Goal: Task Accomplishment & Management: Manage account settings

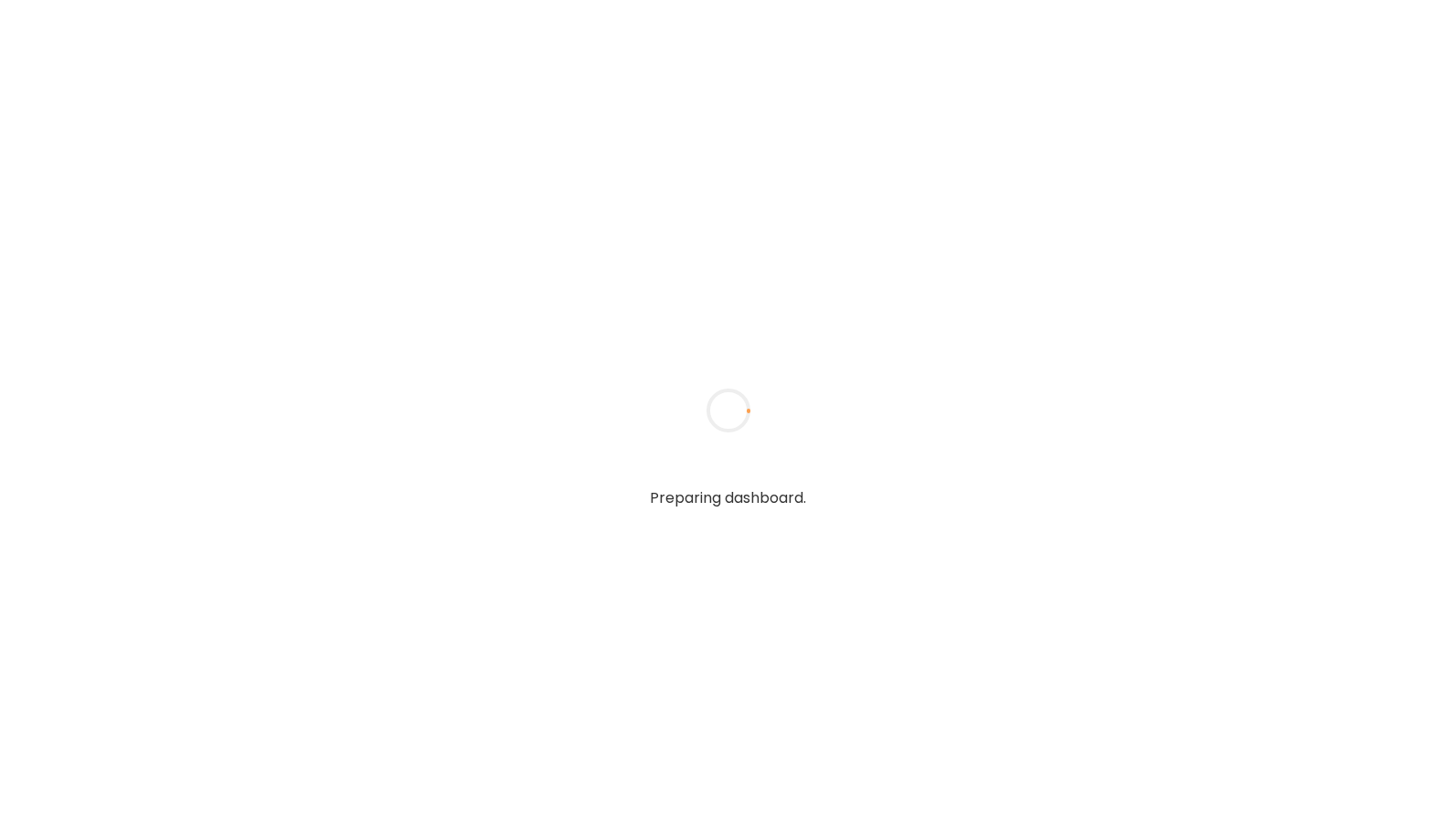
type input "**********"
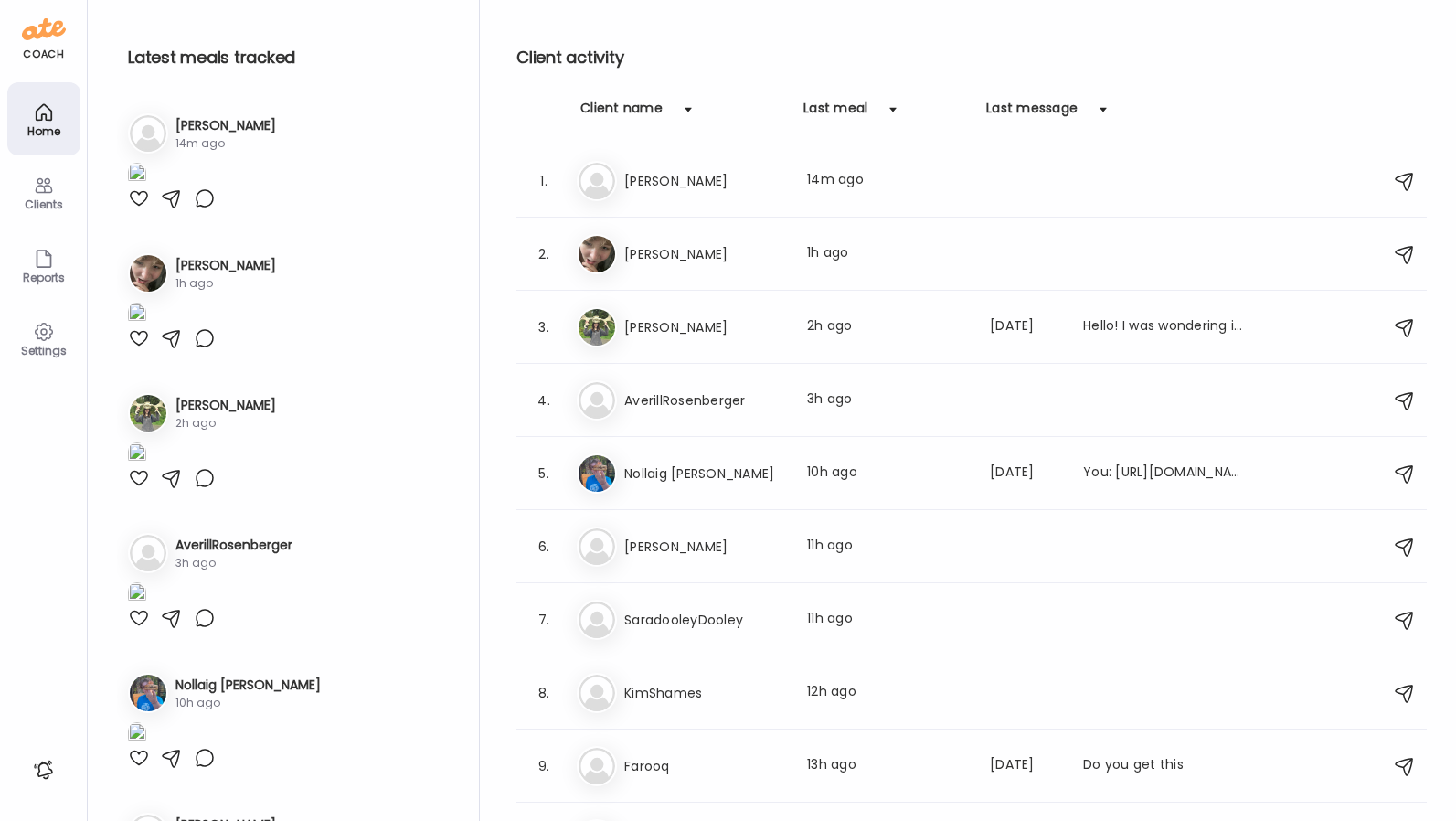
type input "**********"
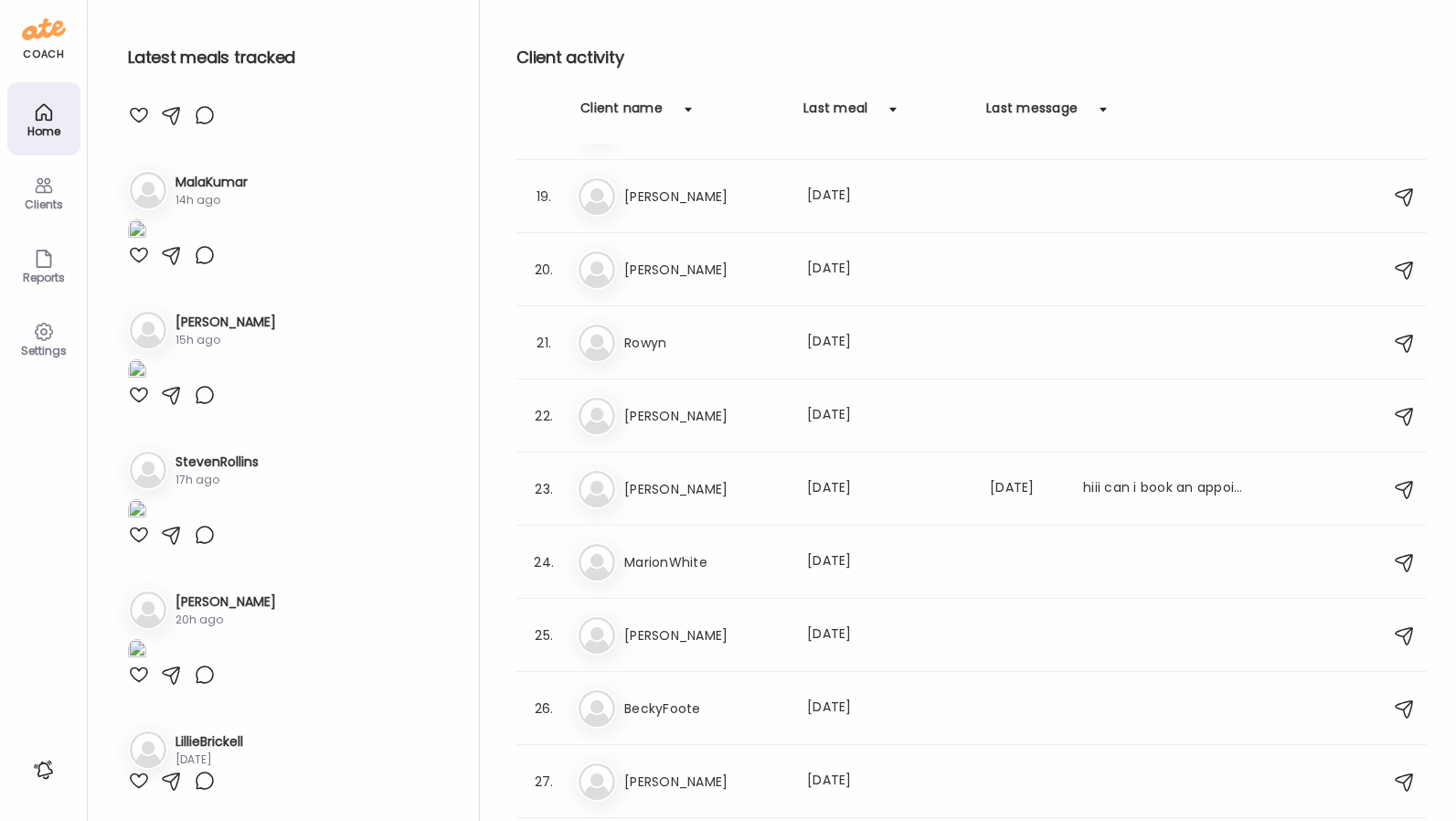
scroll to position [1959, 0]
click at [934, 714] on div "Last meal: [DATE]" at bounding box center [888, 708] width 161 height 22
click at [772, 454] on div at bounding box center [728, 410] width 87 height 88
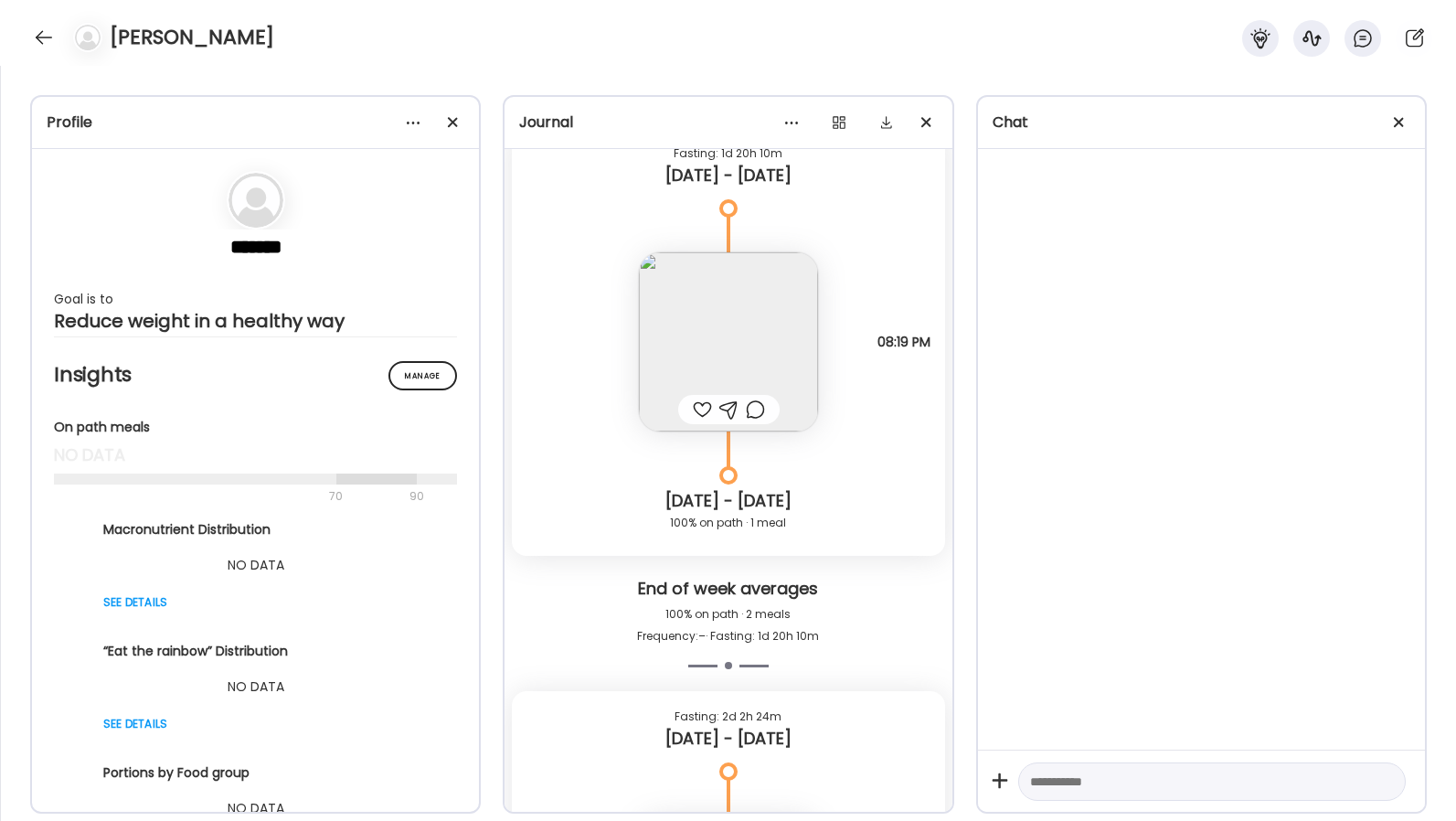
scroll to position [8192, 0]
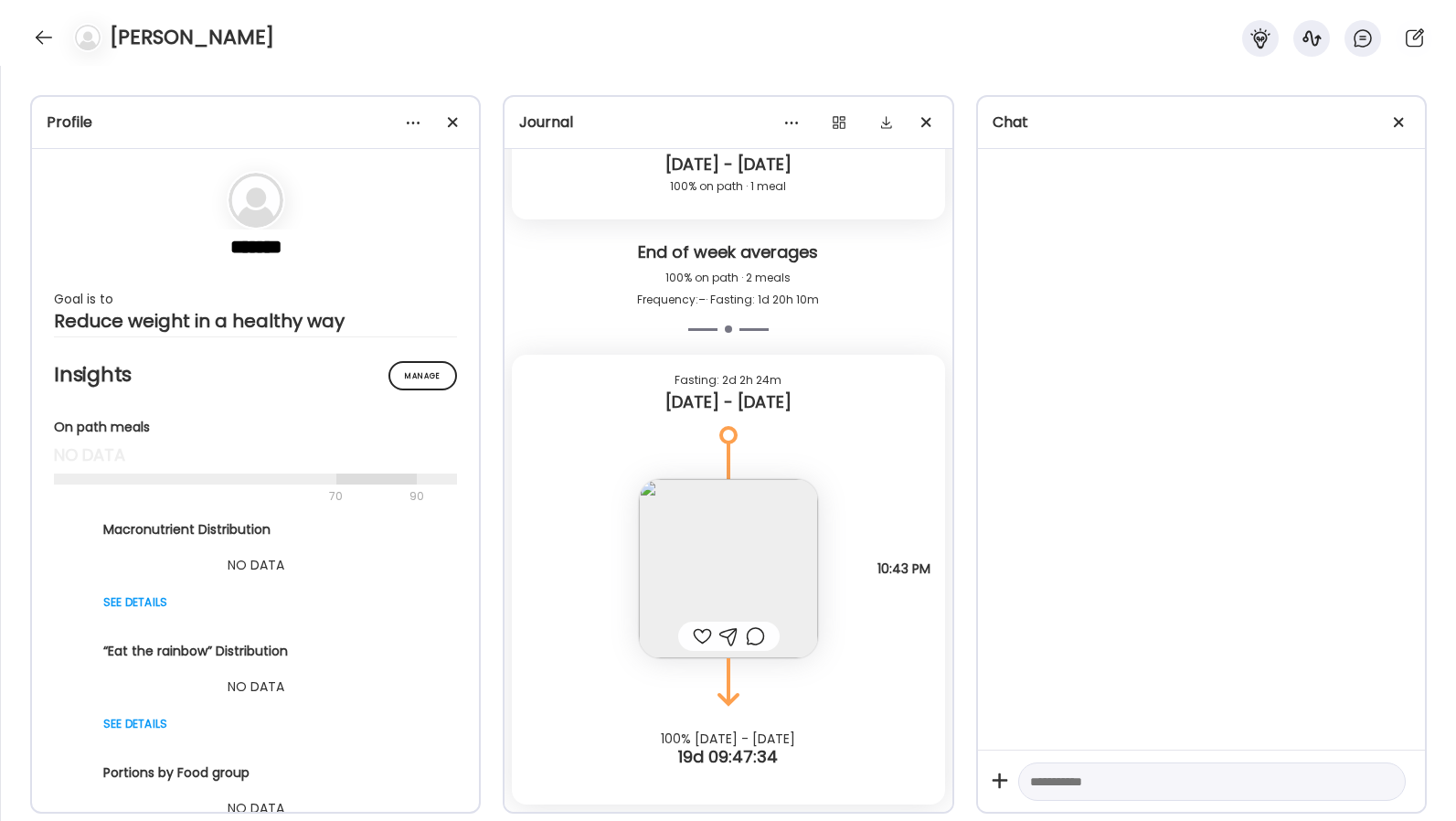
click at [779, 508] on img at bounding box center [728, 568] width 179 height 179
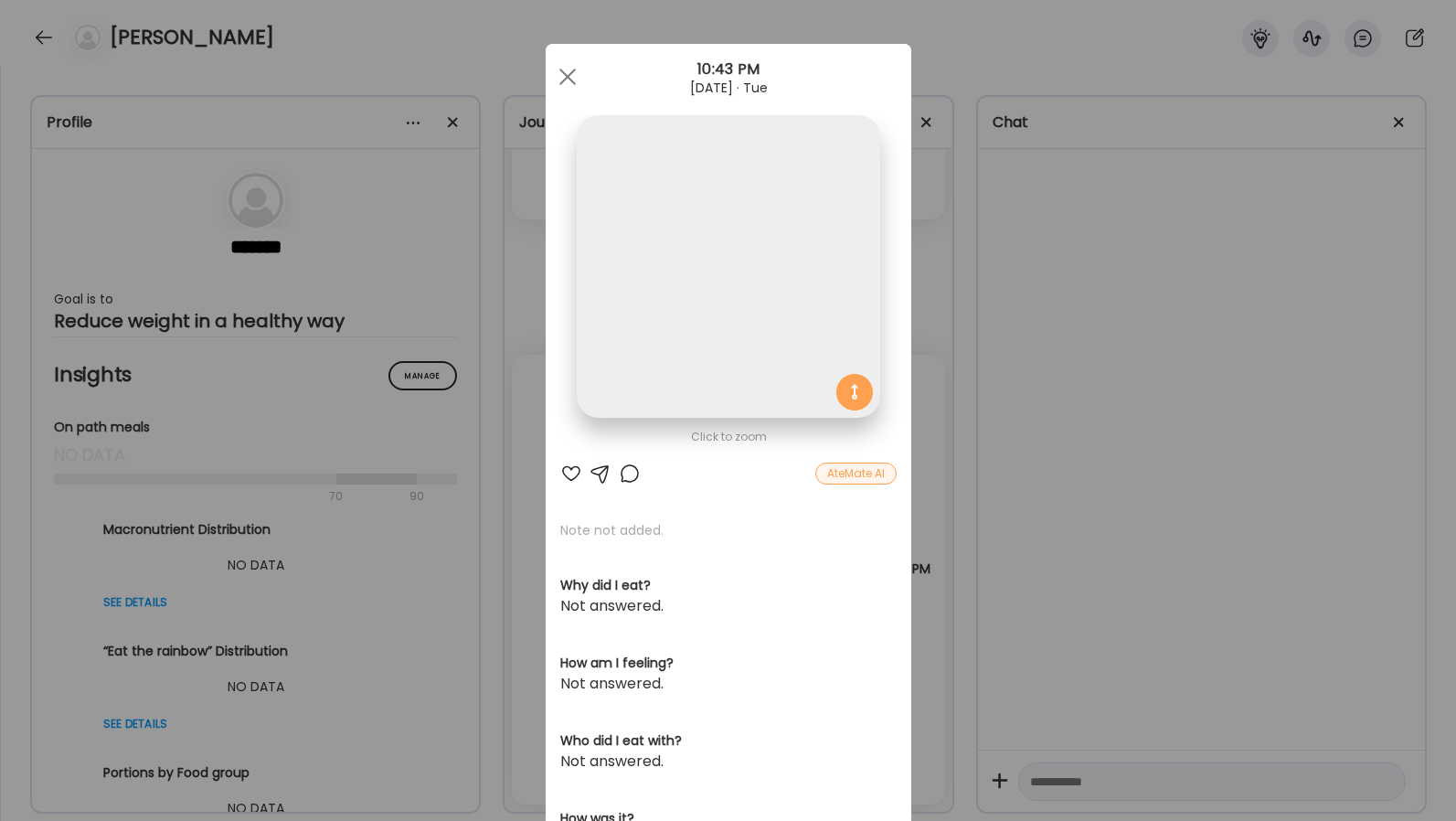
click at [779, 508] on div "Click to zoom AteMate AI Note not added. Why did I eat? Not answered. How am I …" at bounding box center [728, 582] width 366 height 1076
click at [474, 93] on div "Ate Coach Dashboard Wahoo! It’s official Take a moment to set up your Coach Pro…" at bounding box center [728, 410] width 1456 height 821
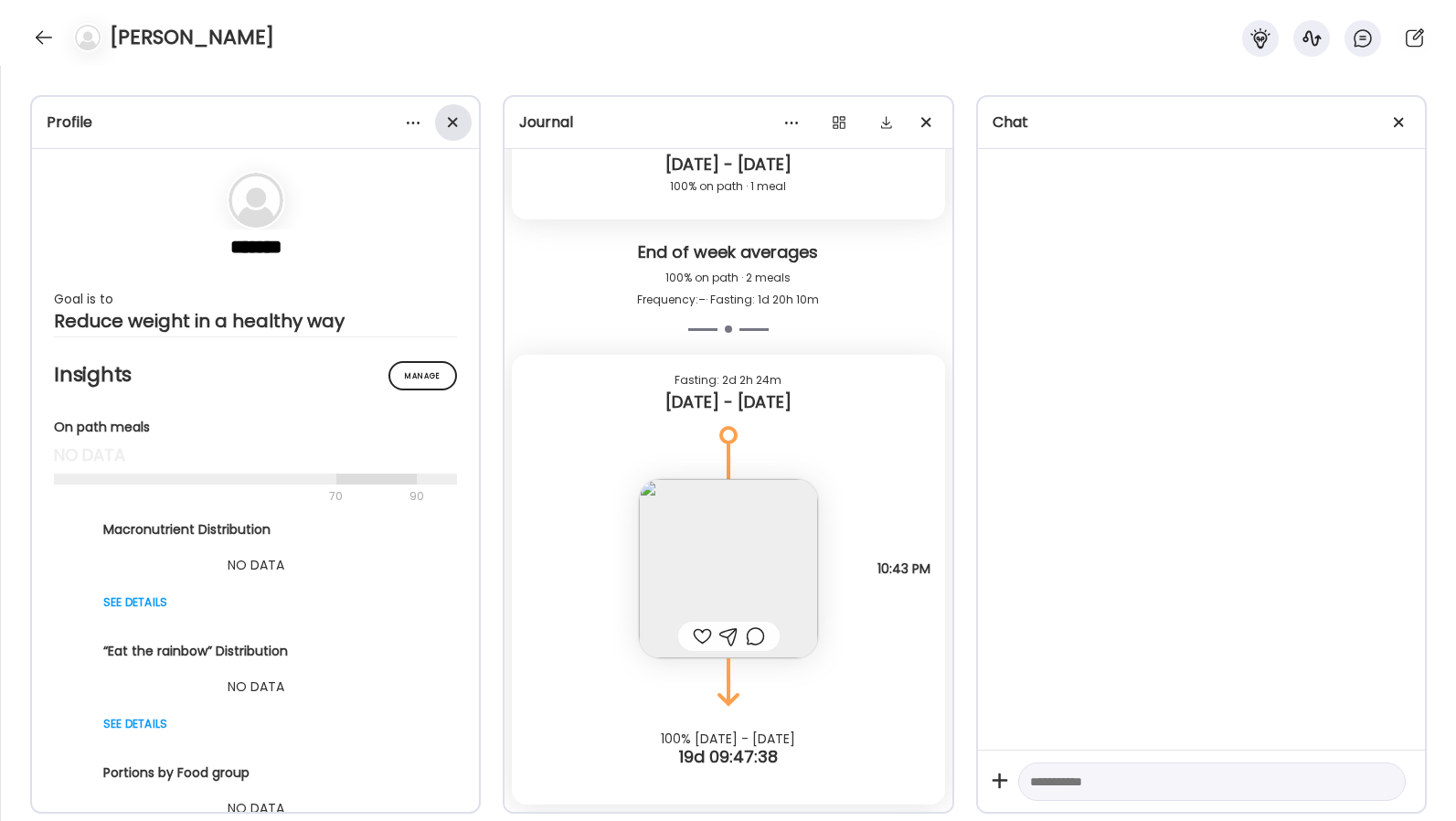
click at [449, 118] on div at bounding box center [452, 122] width 36 height 36
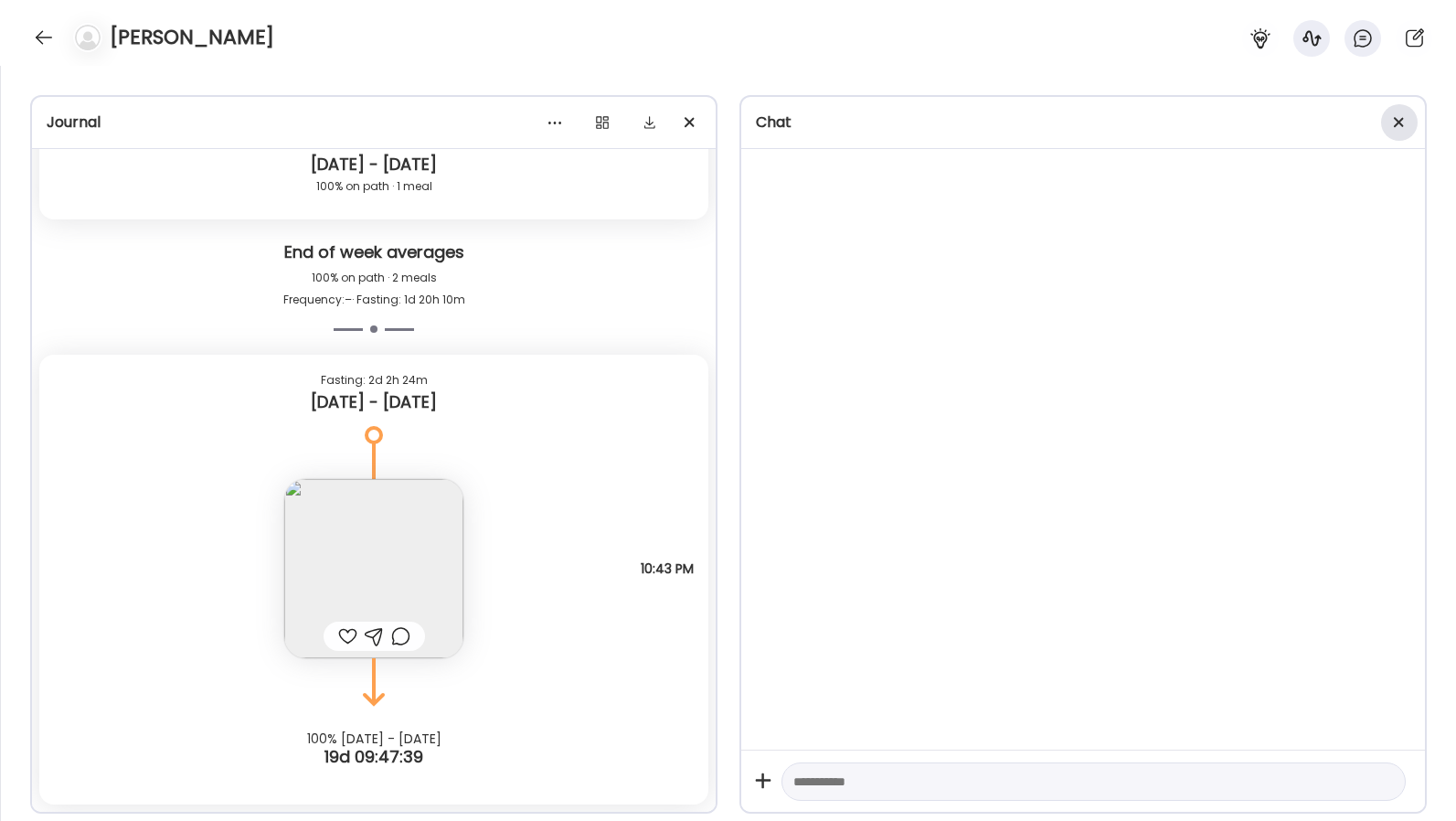
click at [1405, 121] on div at bounding box center [1399, 122] width 36 height 36
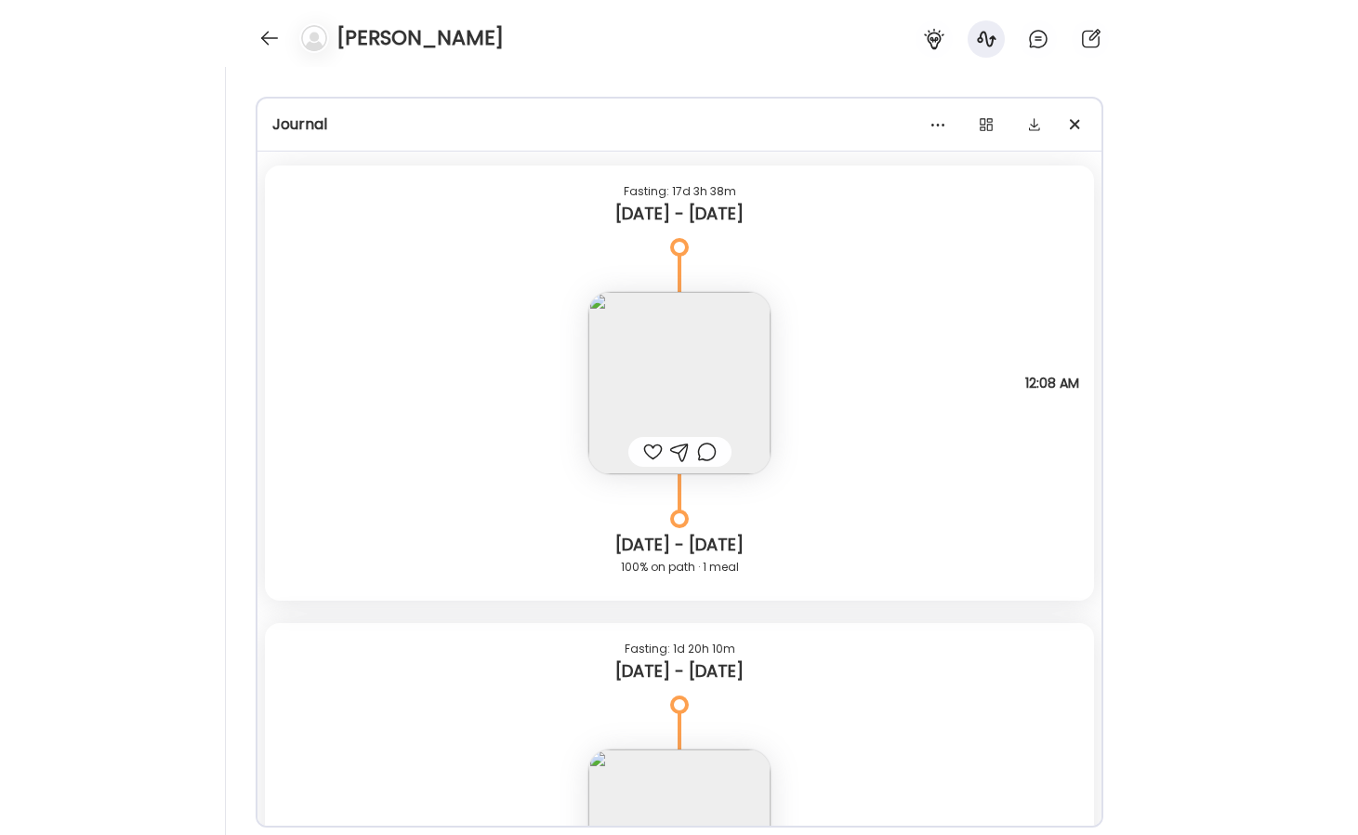
scroll to position [2293, 0]
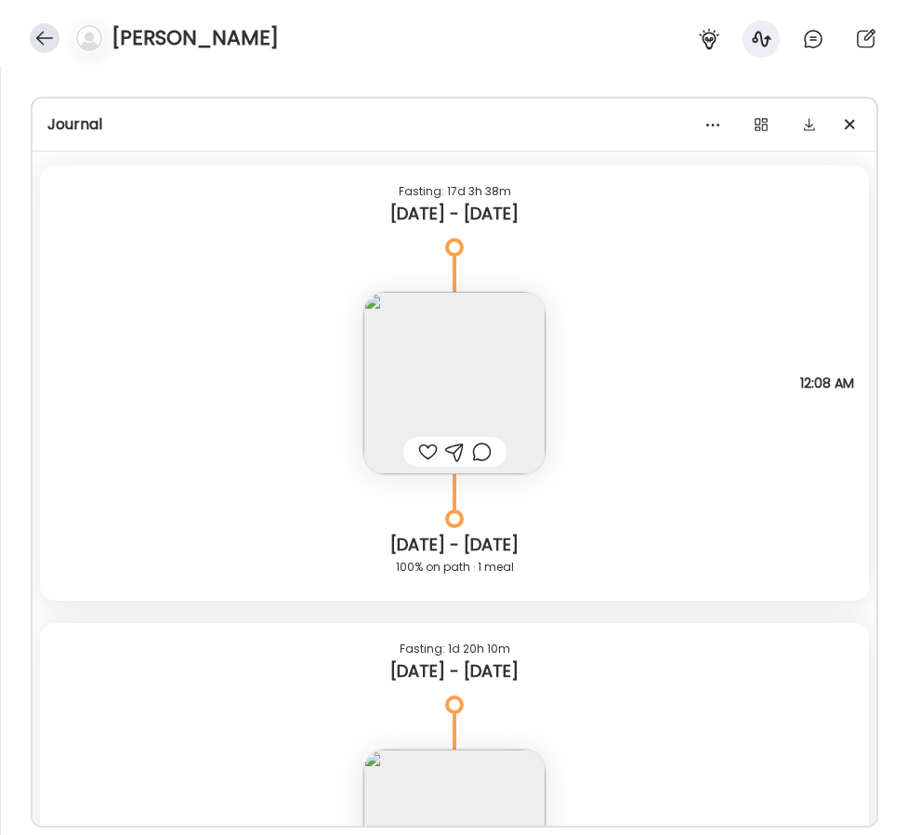
click at [37, 40] on div at bounding box center [45, 38] width 30 height 30
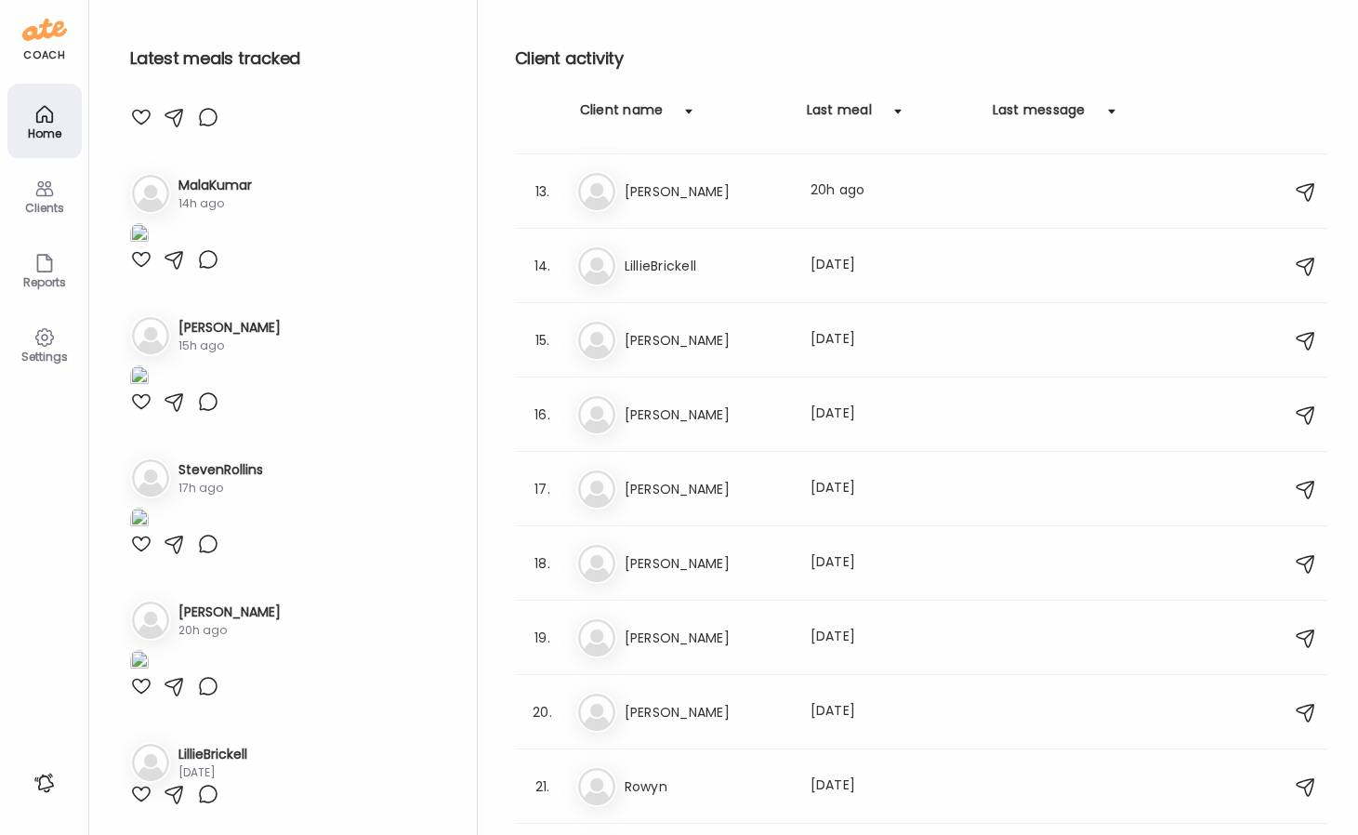
scroll to position [1075, 0]
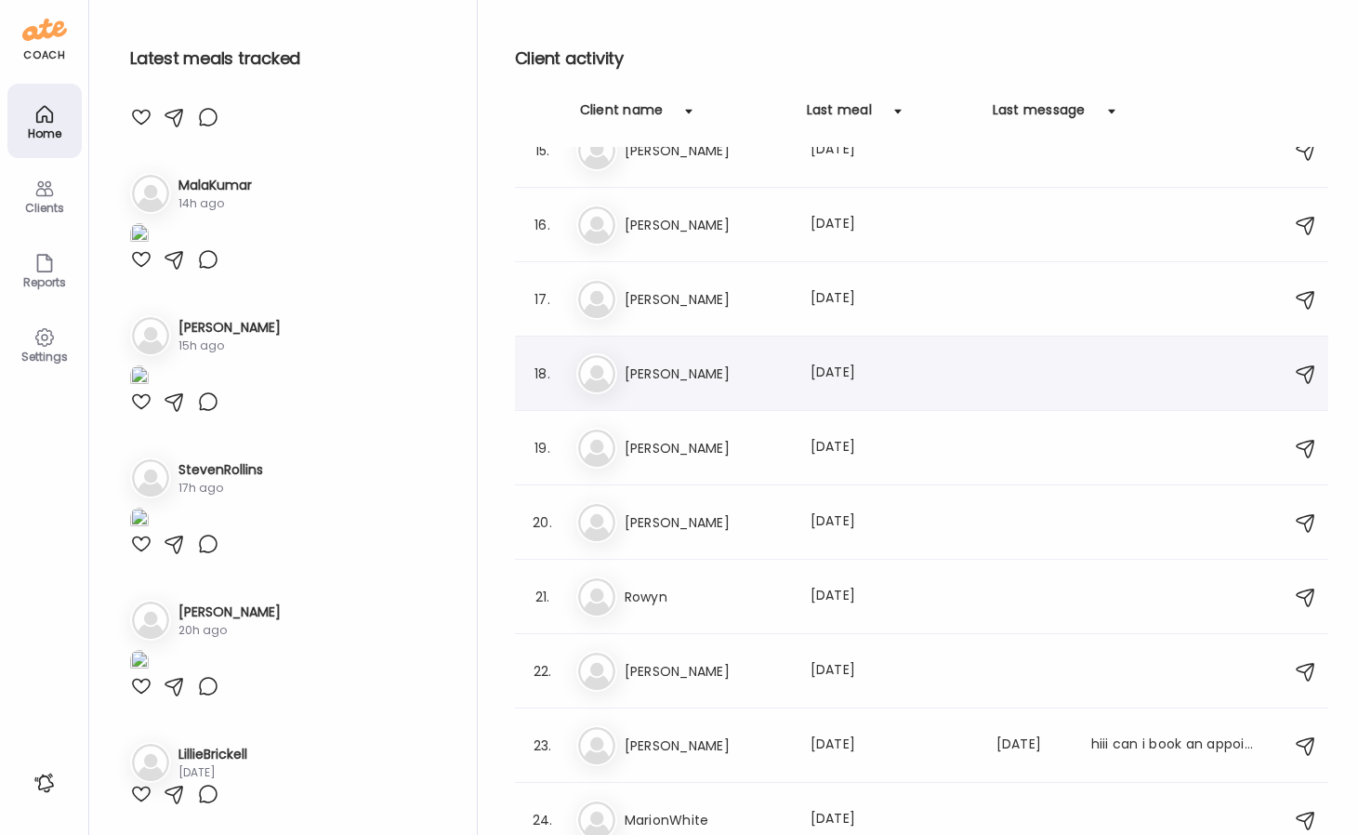
click at [733, 388] on div "Su [PERSON_NAME] Last meal: [DATE]" at bounding box center [924, 373] width 696 height 41
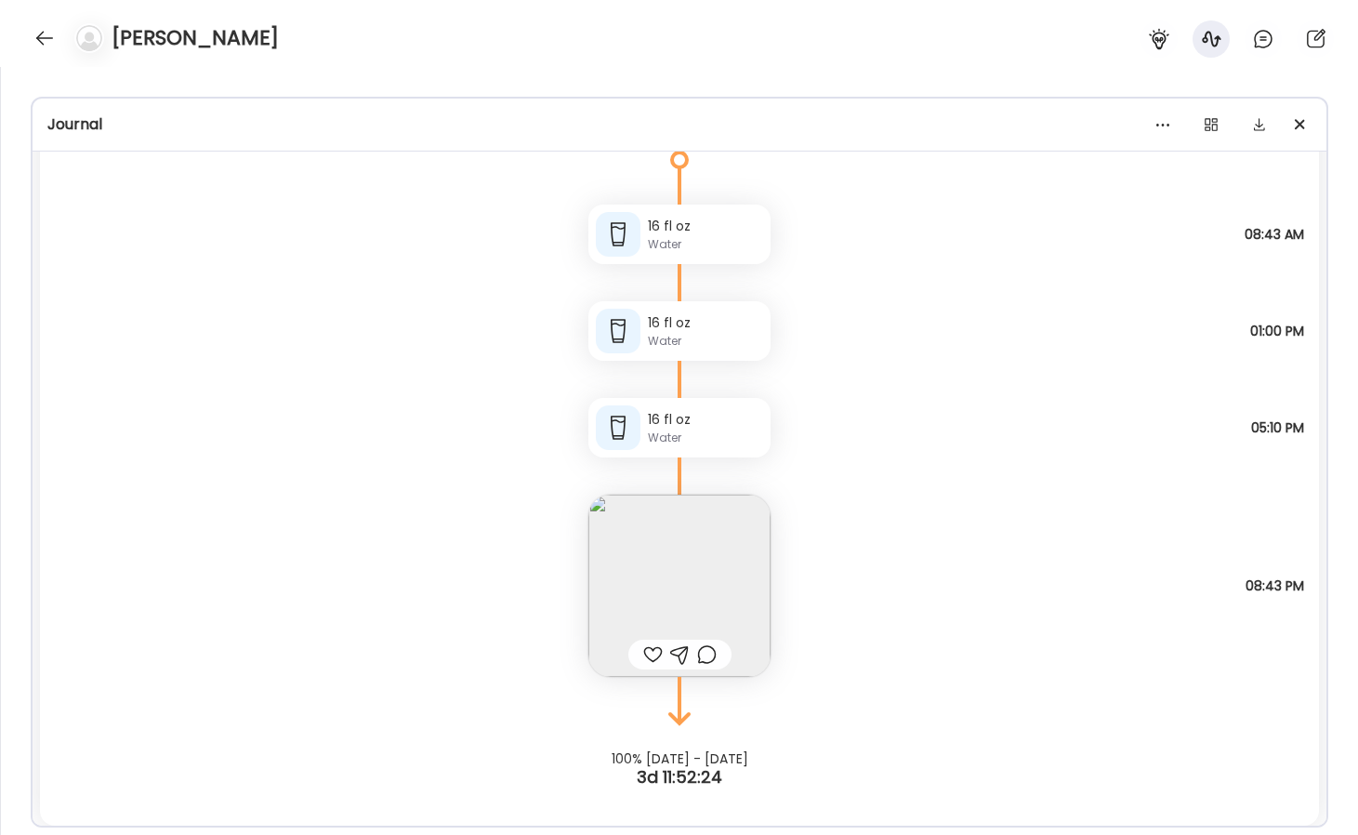
scroll to position [6980, 0]
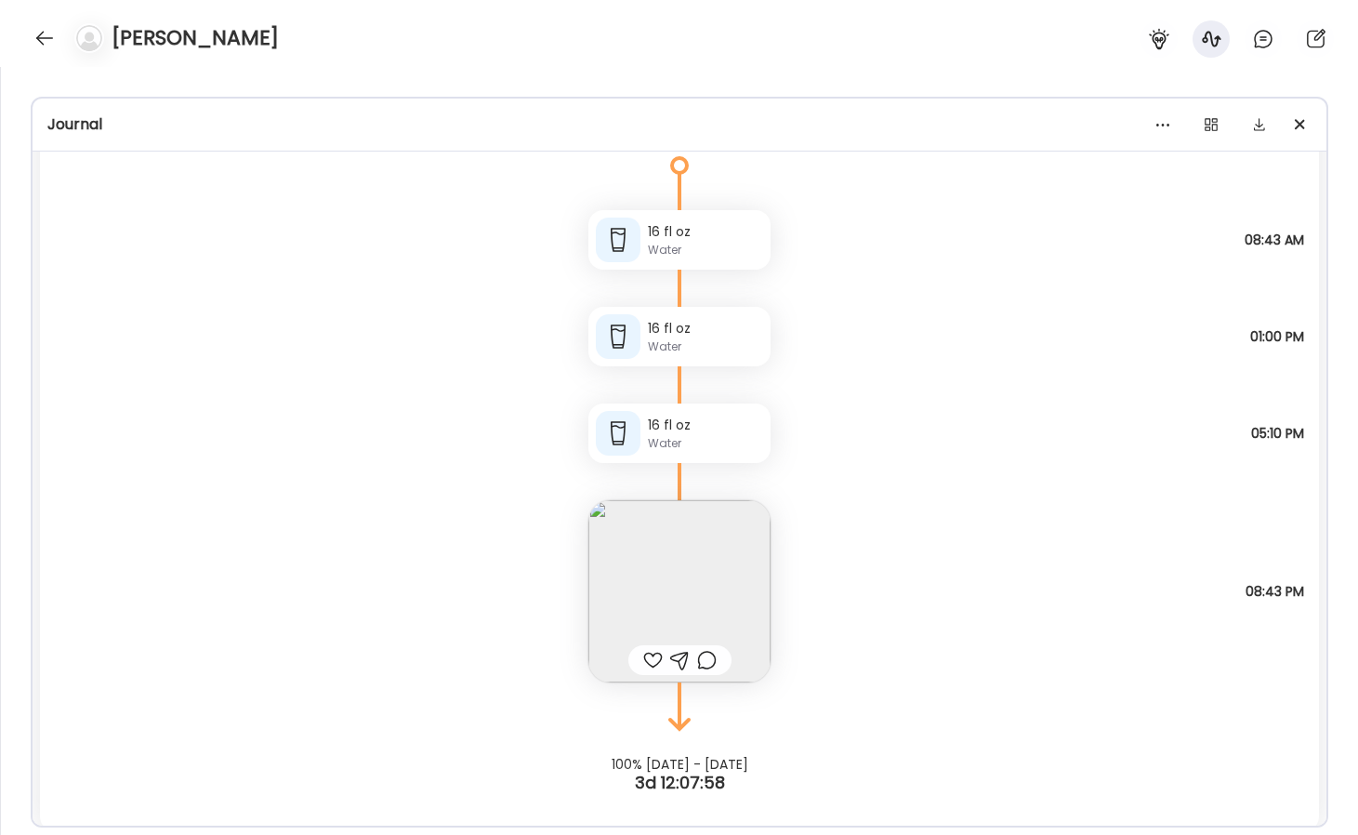
click at [673, 559] on img at bounding box center [679, 591] width 182 height 182
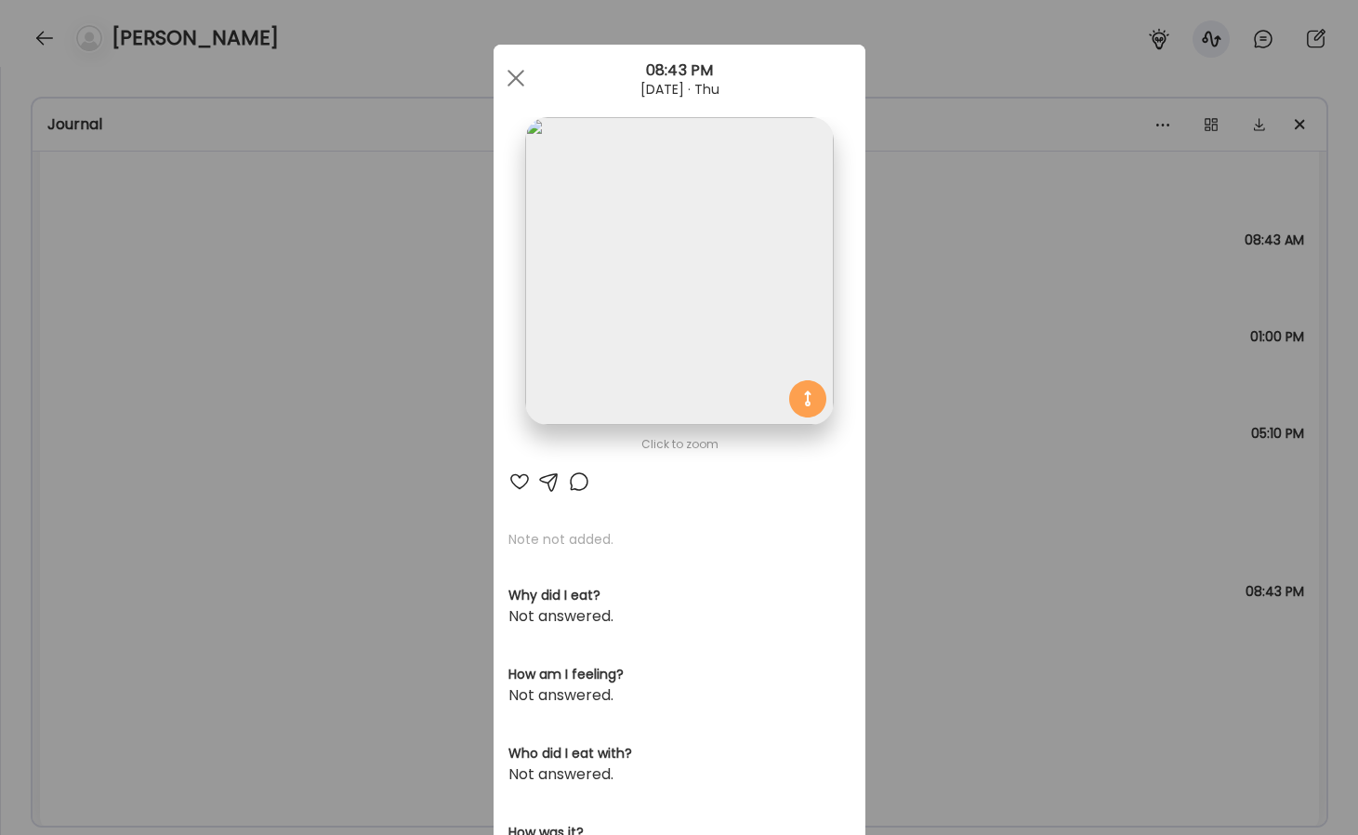
click at [706, 297] on img at bounding box center [679, 271] width 308 height 308
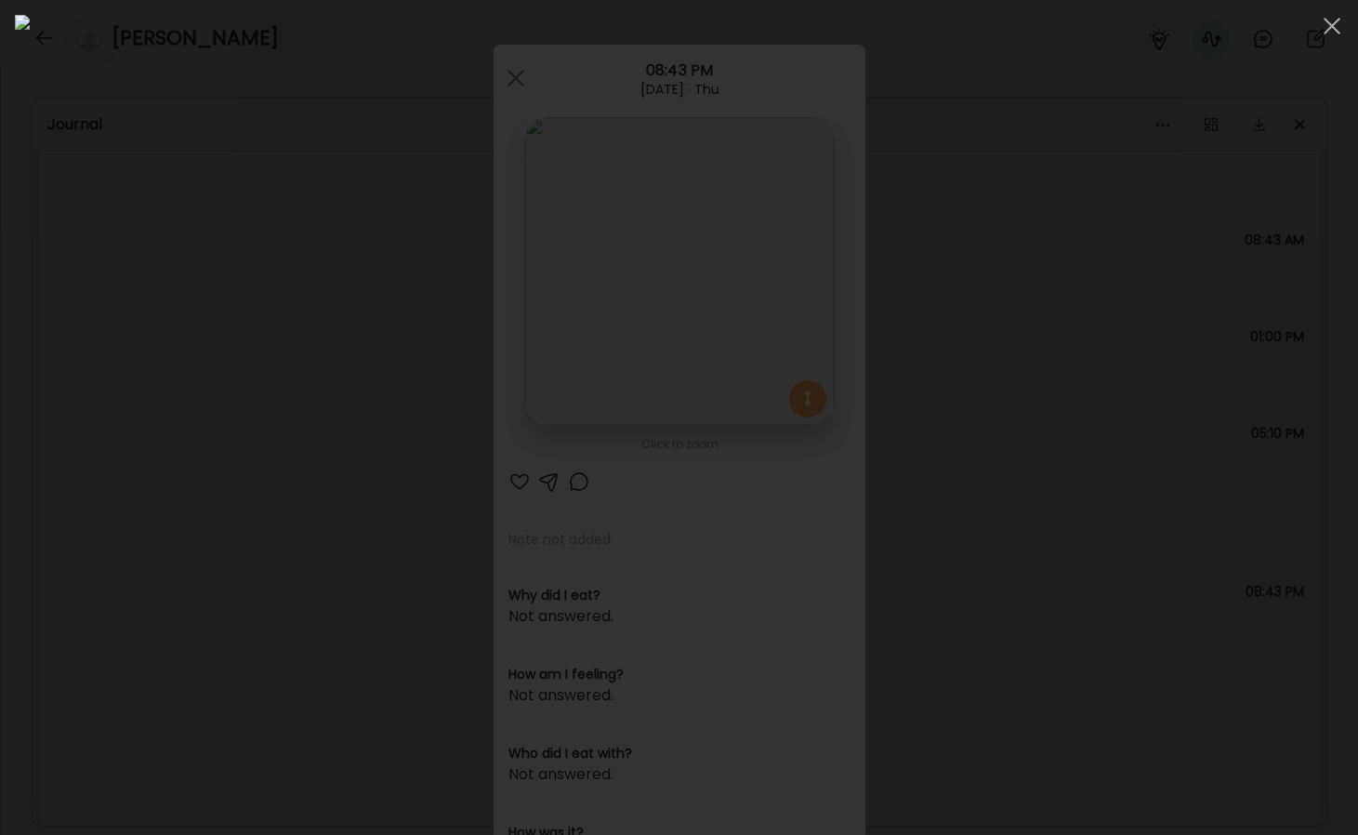
click at [1184, 382] on div at bounding box center [679, 417] width 1328 height 805
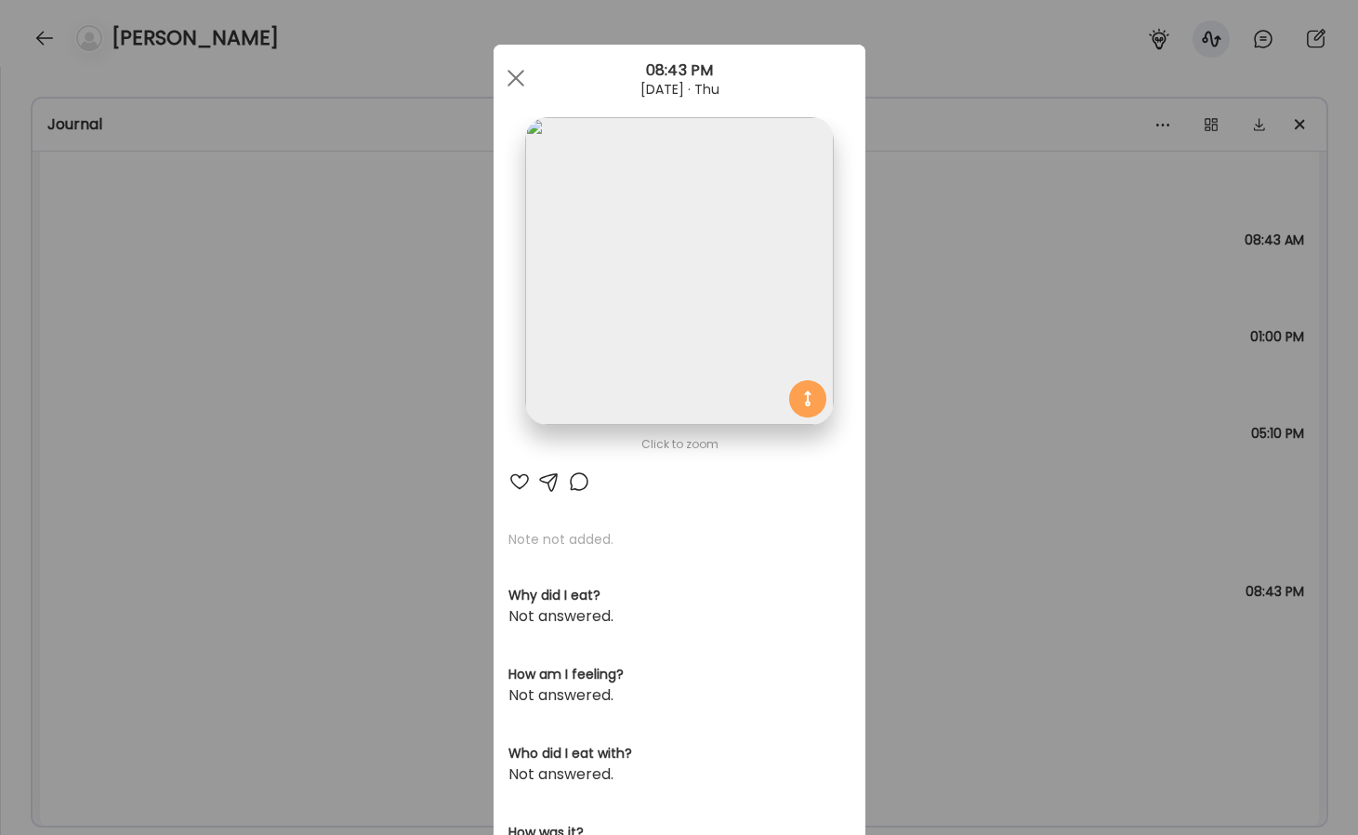
click at [1054, 423] on div "Ate Coach Dashboard Wahoo! It’s official Take a moment to set up your Coach Pro…" at bounding box center [679, 417] width 1358 height 835
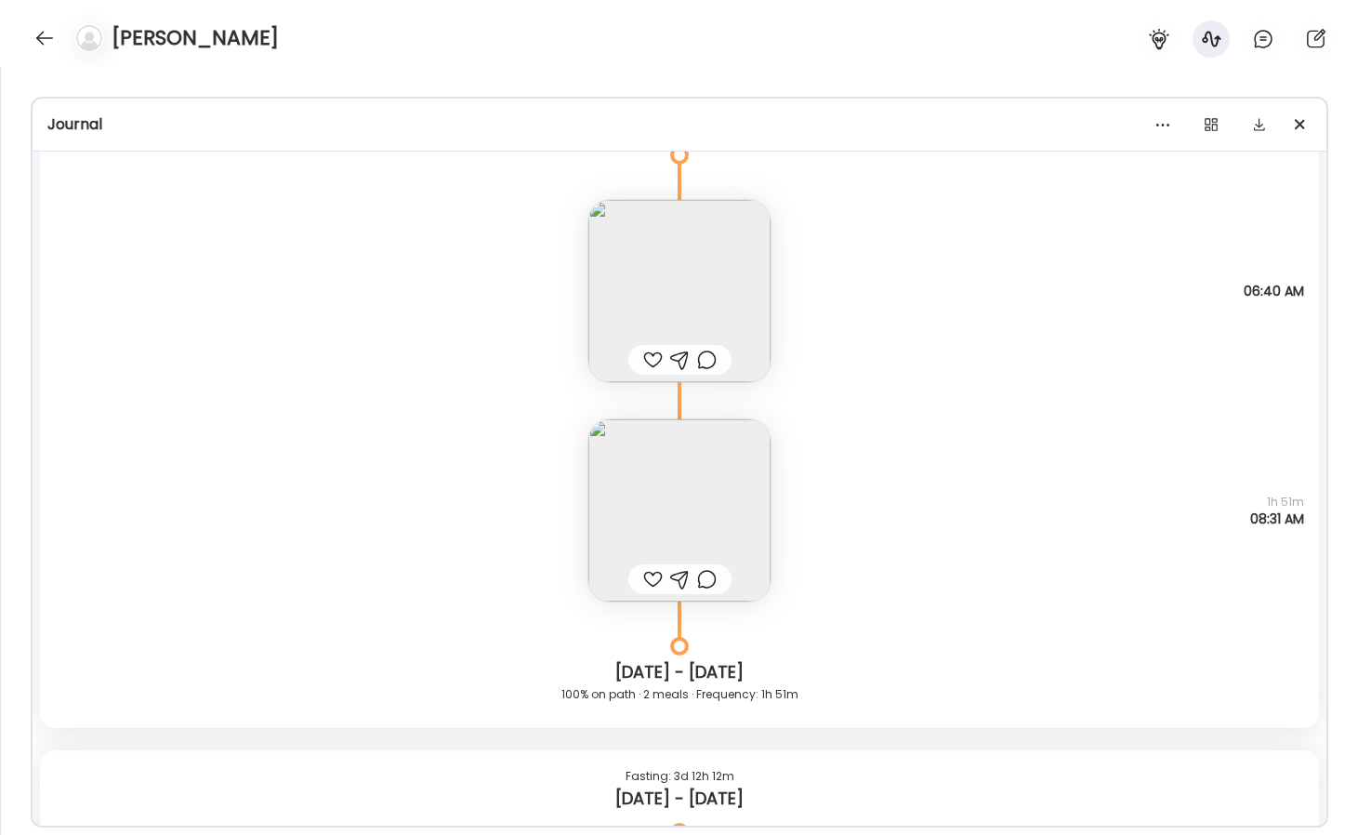
scroll to position [6280, 0]
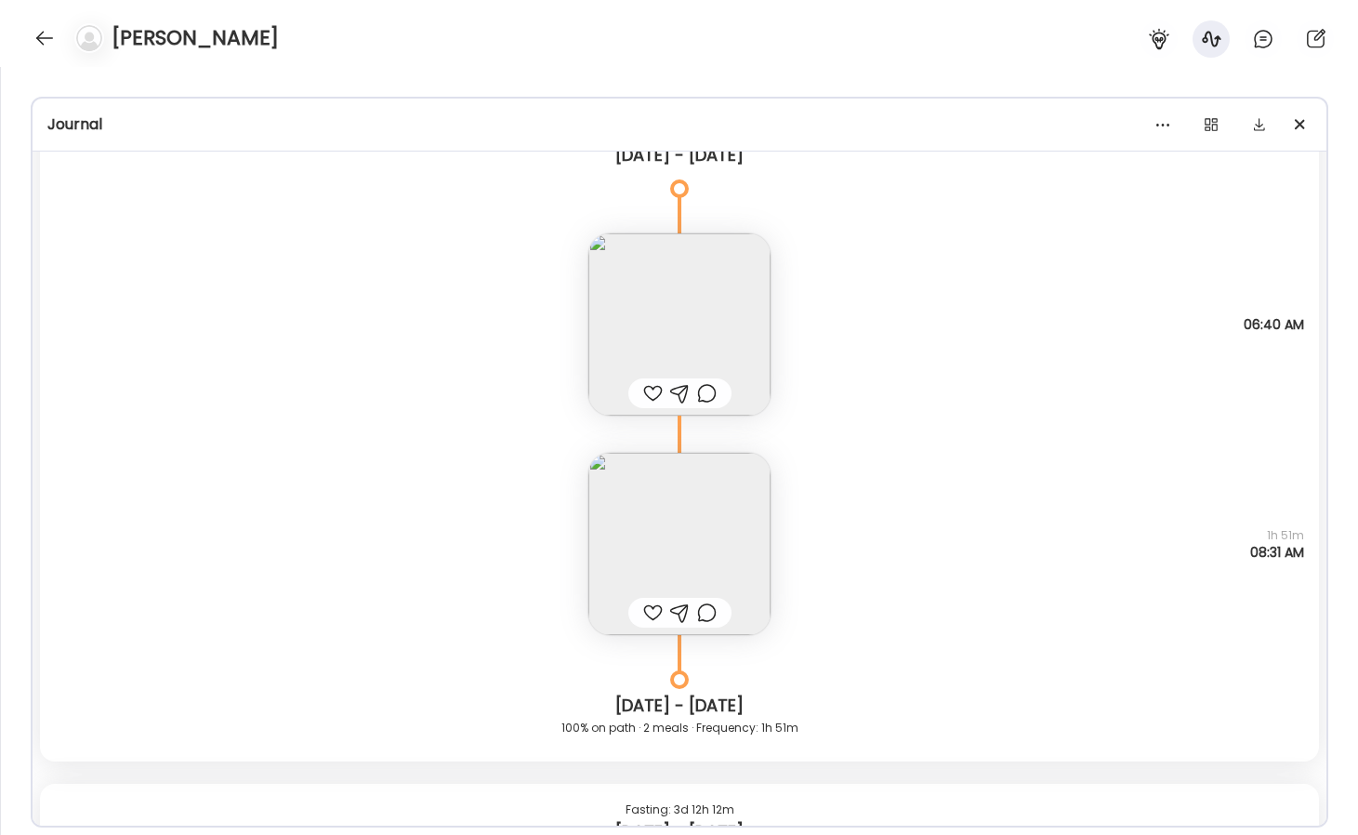
click at [689, 500] on img at bounding box center [679, 544] width 182 height 182
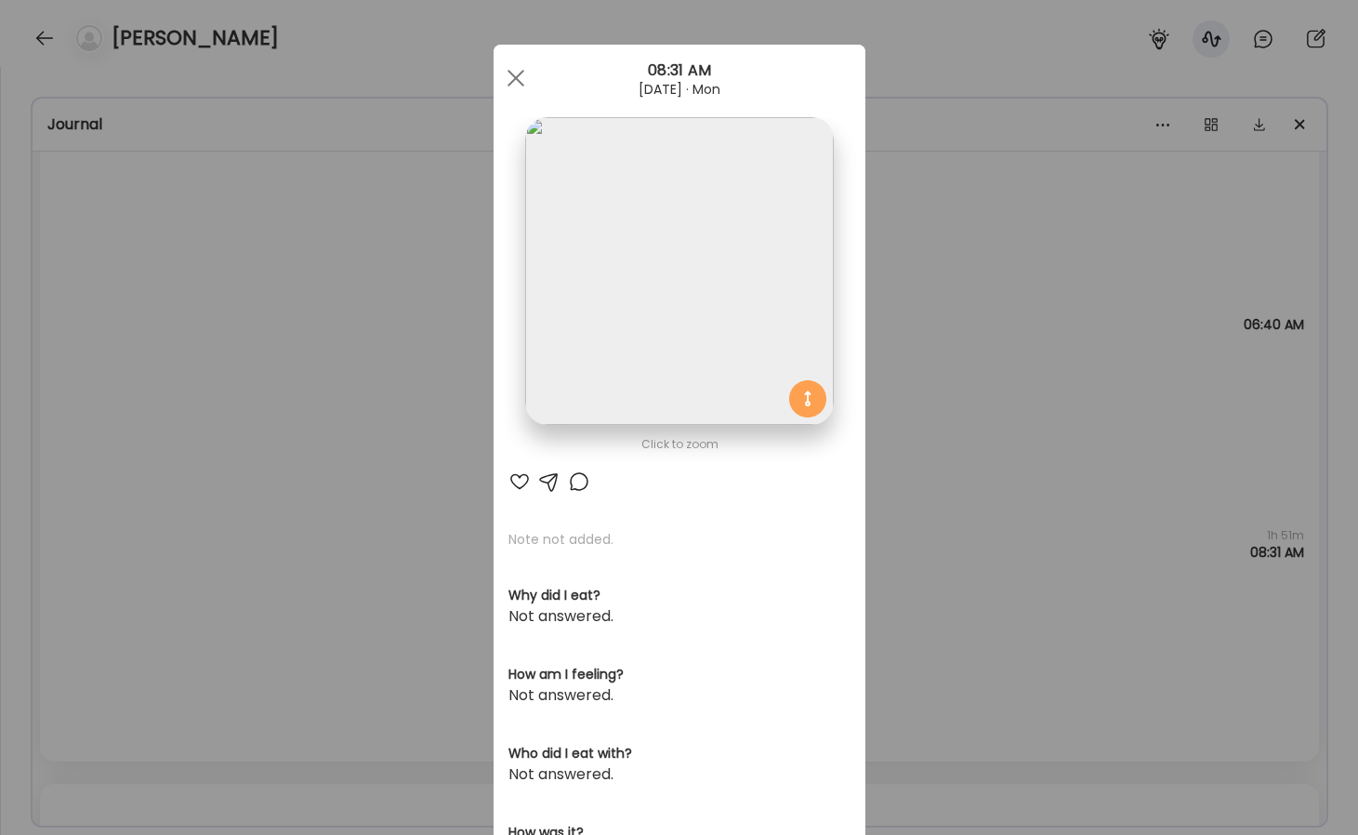
click at [981, 398] on div "Ate Coach Dashboard Wahoo! It’s official Take a moment to set up your Coach Pro…" at bounding box center [679, 417] width 1358 height 835
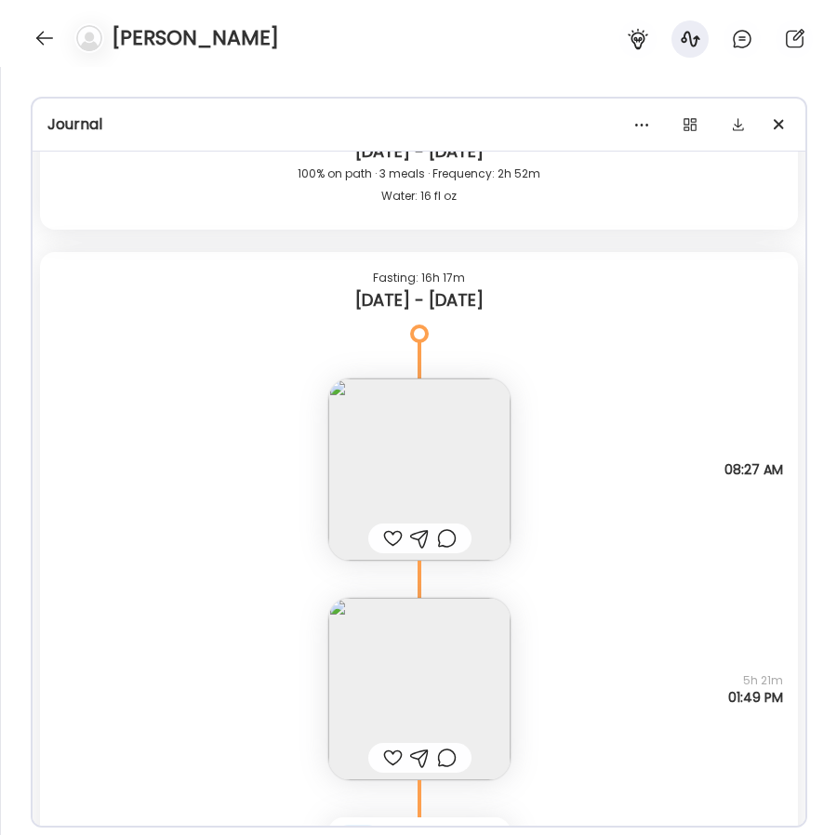
scroll to position [3073, 0]
click at [425, 453] on img at bounding box center [419, 471] width 182 height 182
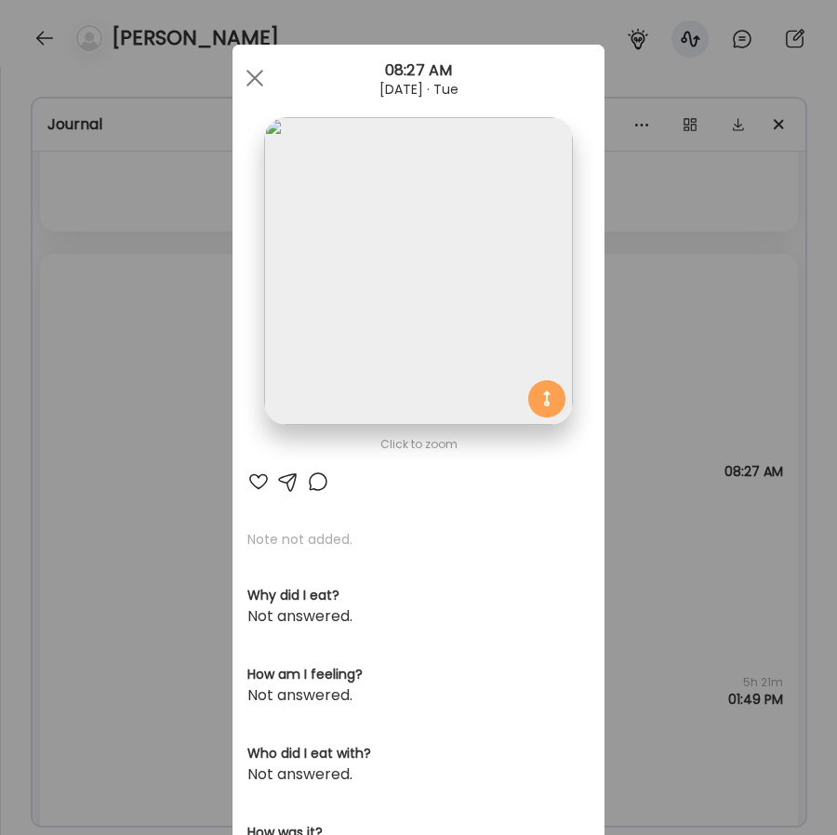
click at [519, 301] on img at bounding box center [418, 271] width 308 height 308
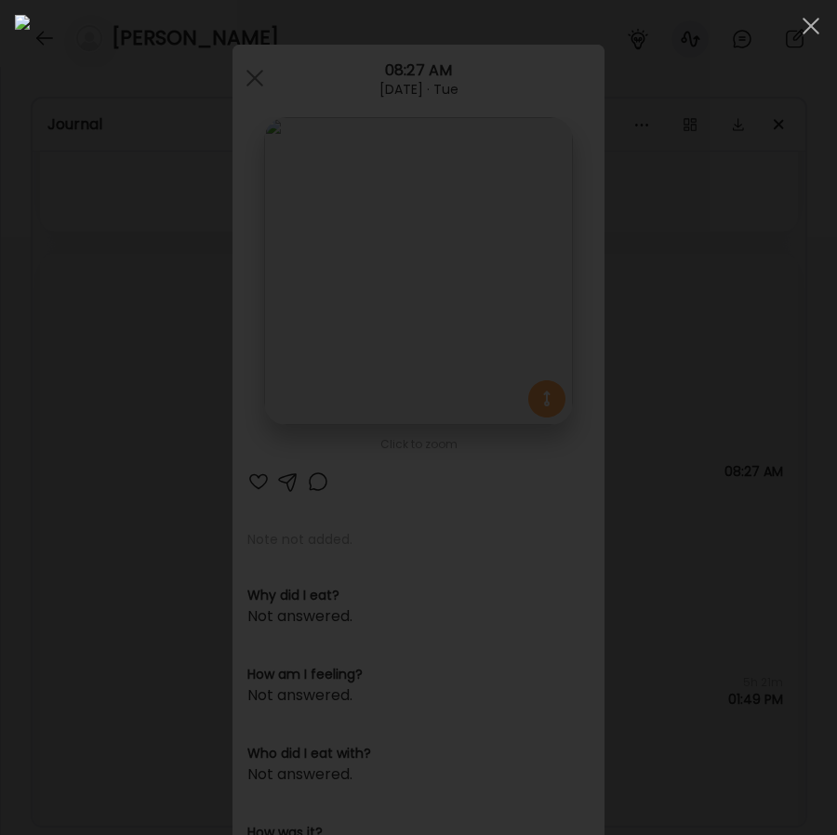
click at [5, 174] on div at bounding box center [418, 417] width 837 height 835
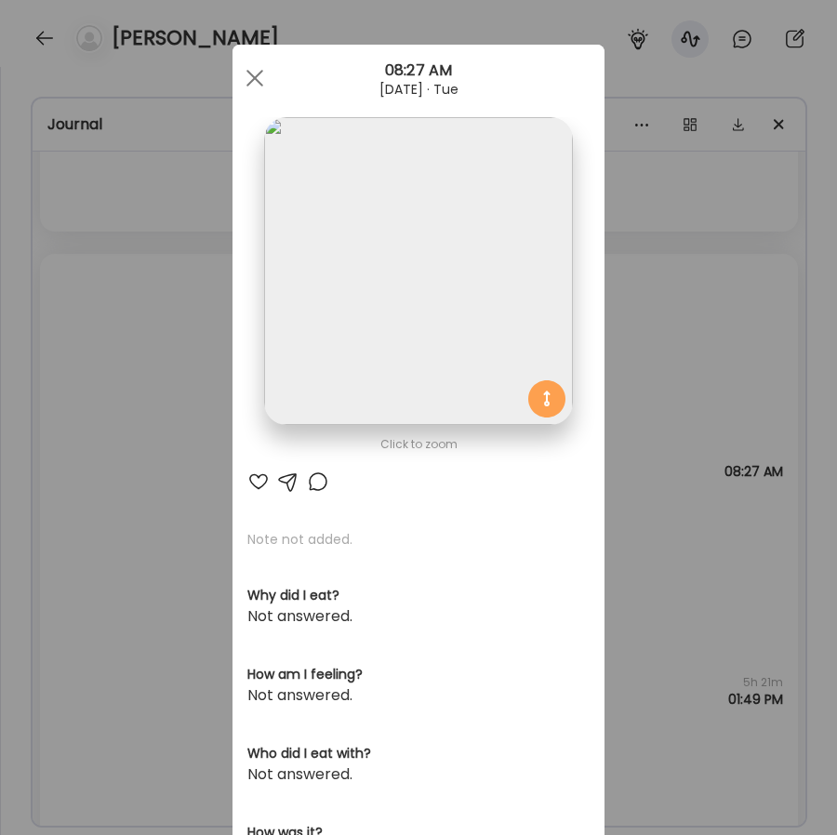
click at [204, 452] on div "Ate Coach Dashboard Wahoo! It’s official Take a moment to set up your Coach Pro…" at bounding box center [418, 417] width 837 height 835
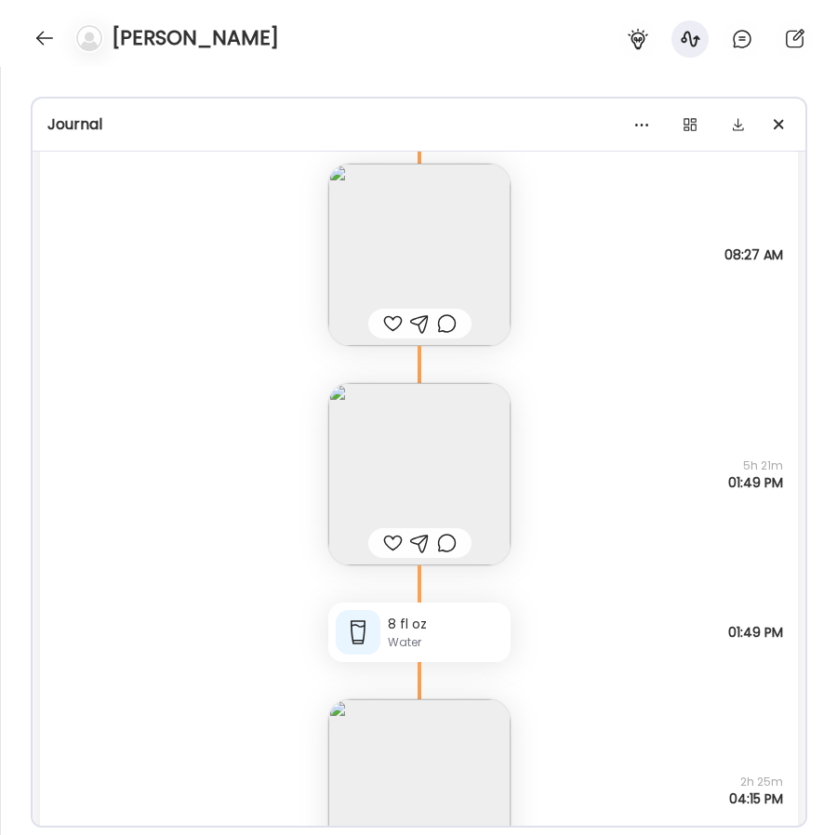
scroll to position [3310, 0]
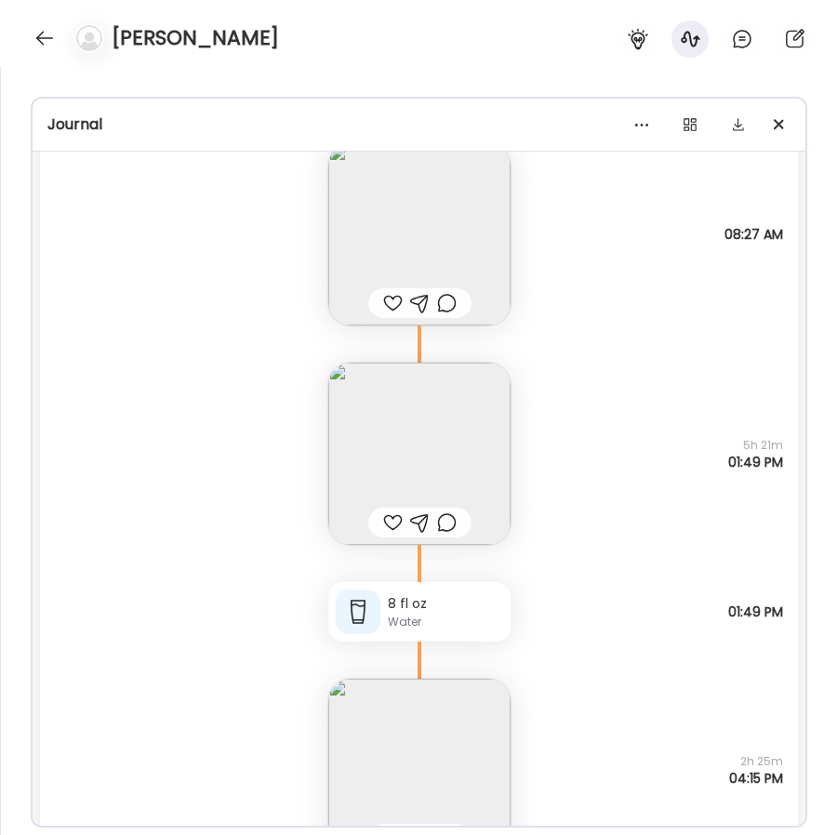
click at [398, 491] on img at bounding box center [419, 454] width 182 height 182
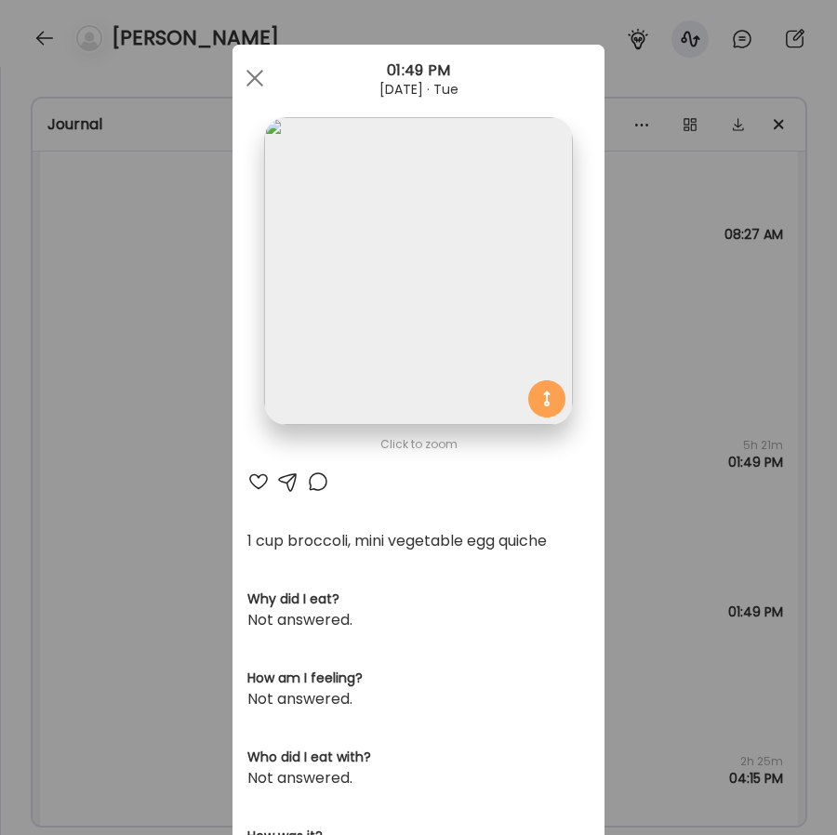
scroll to position [3161, 0]
click at [700, 352] on div "Ate Coach Dashboard Wahoo! It’s official Take a moment to set up your Coach Pro…" at bounding box center [418, 417] width 837 height 835
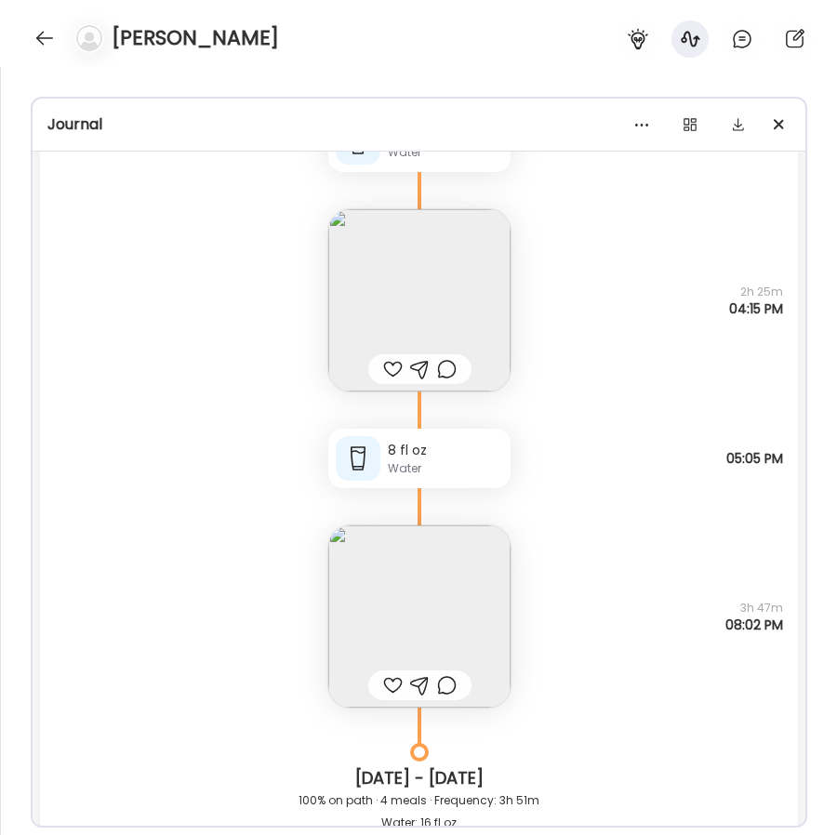
scroll to position [3773, 0]
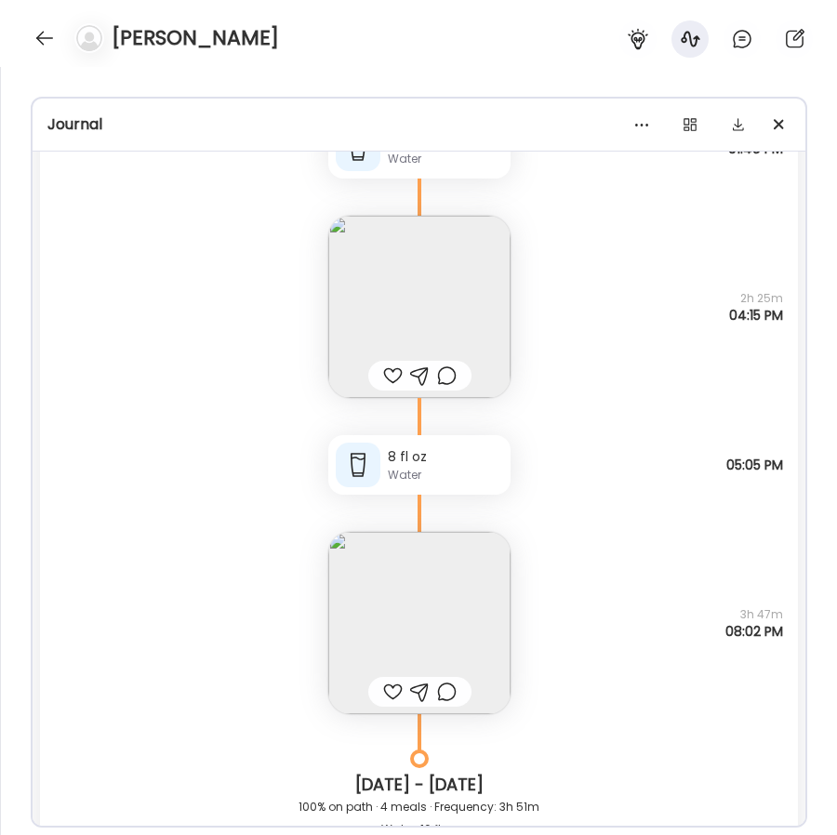
click at [444, 604] on img at bounding box center [419, 623] width 182 height 182
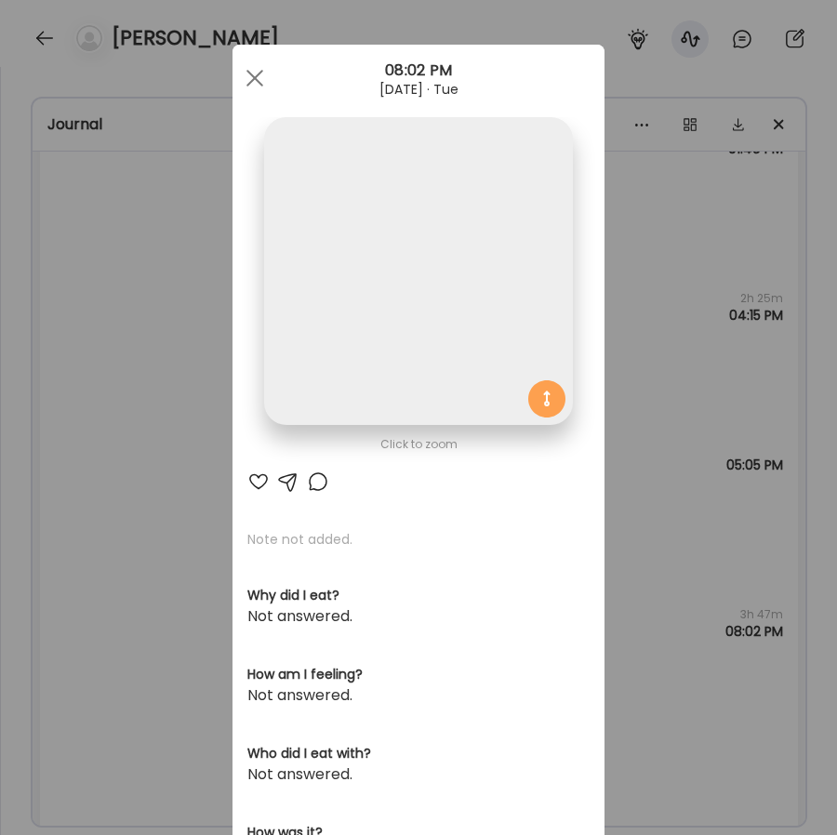
click at [469, 292] on img at bounding box center [418, 271] width 308 height 308
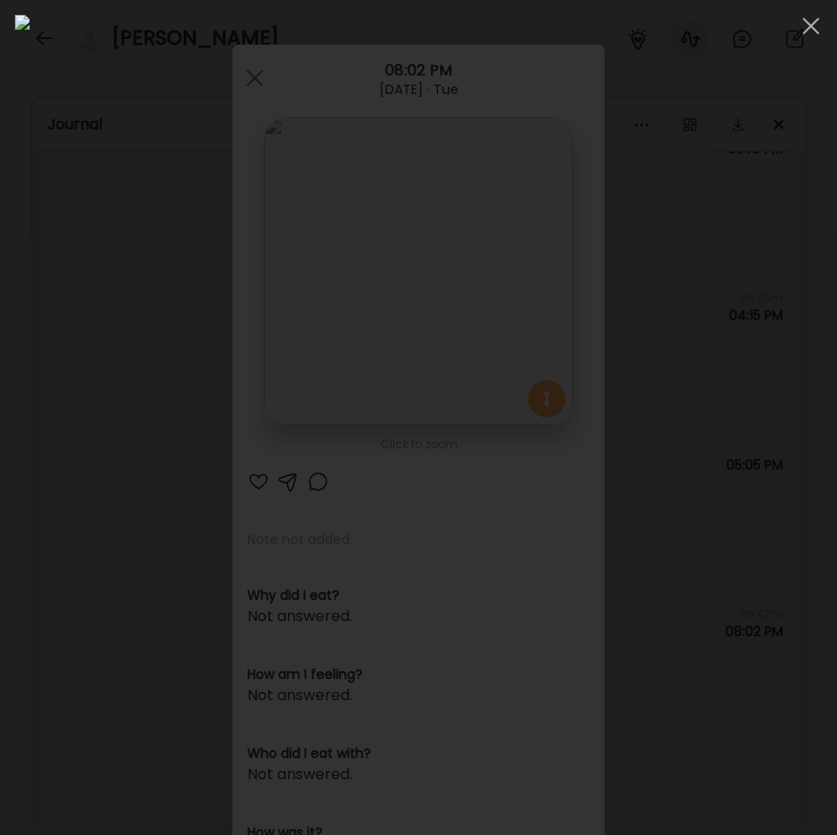
click at [12, 35] on div at bounding box center [418, 417] width 837 height 835
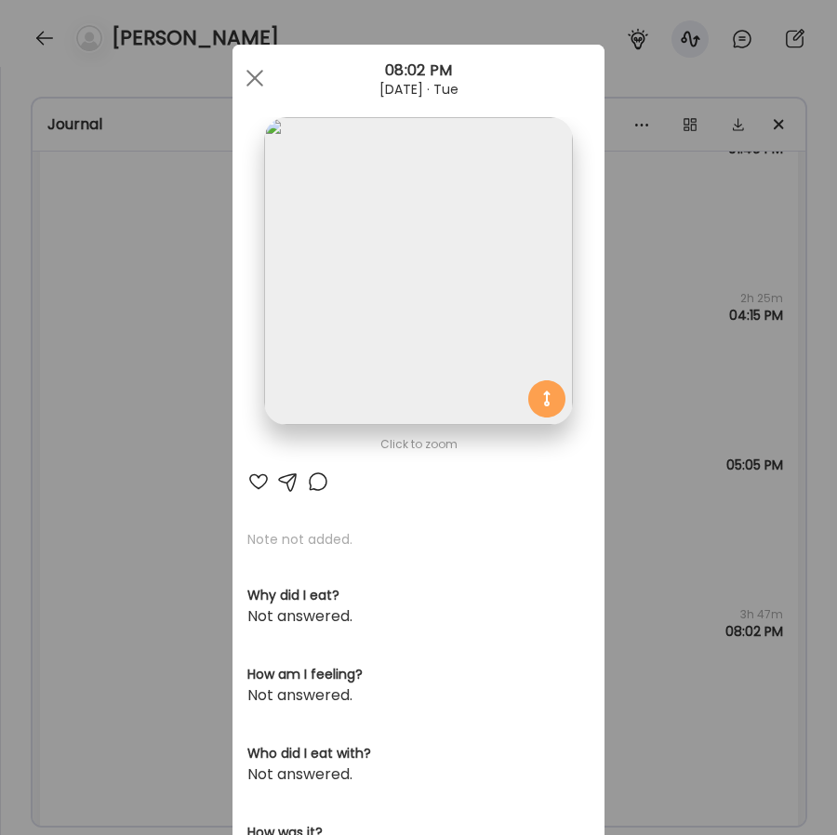
click at [55, 79] on div "Ate Coach Dashboard Wahoo! It’s official Take a moment to set up your Coach Pro…" at bounding box center [418, 417] width 837 height 835
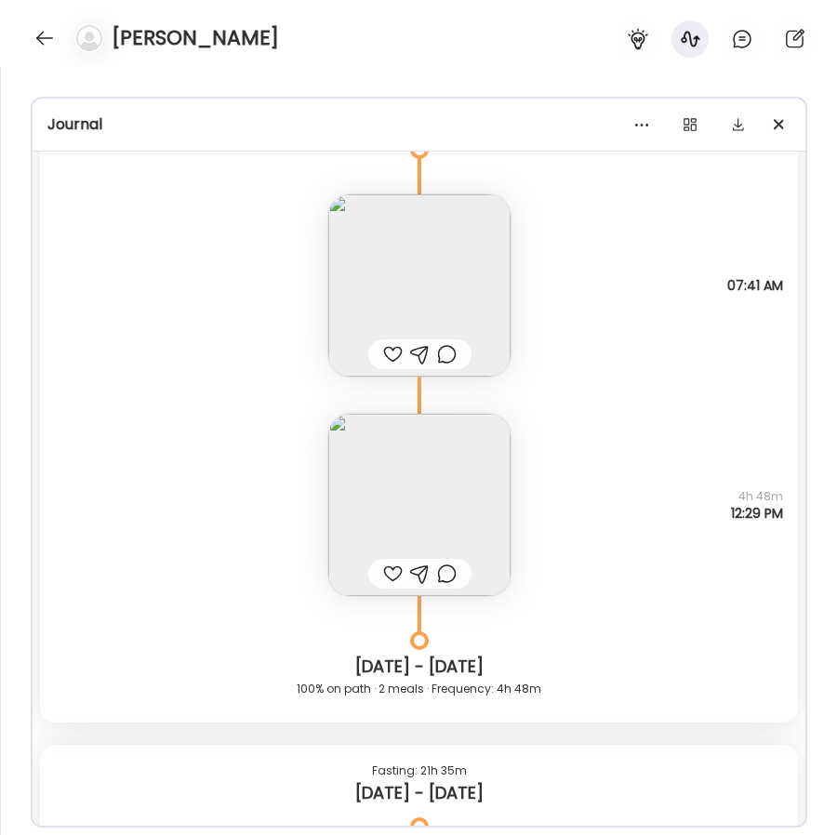
scroll to position [681, 0]
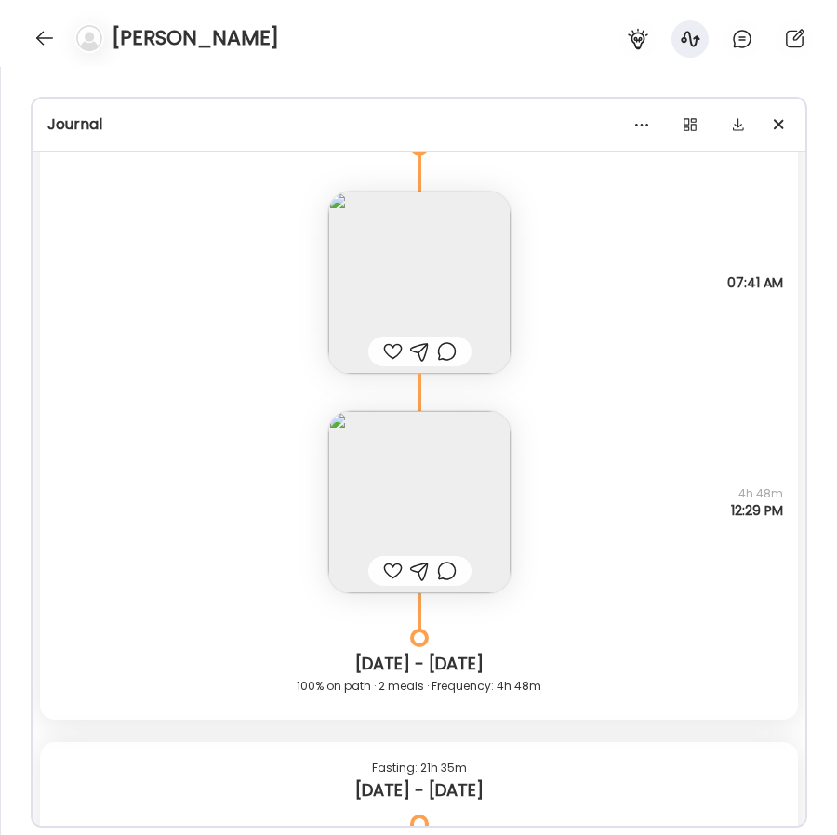
click at [498, 479] on img at bounding box center [419, 502] width 182 height 182
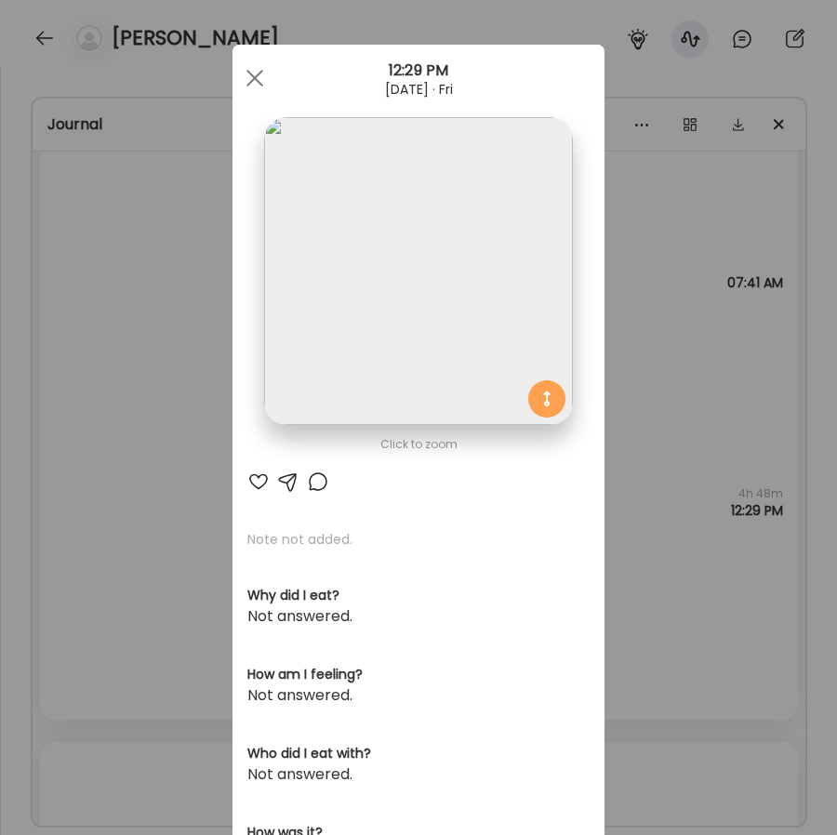
click at [548, 271] on img at bounding box center [418, 271] width 308 height 308
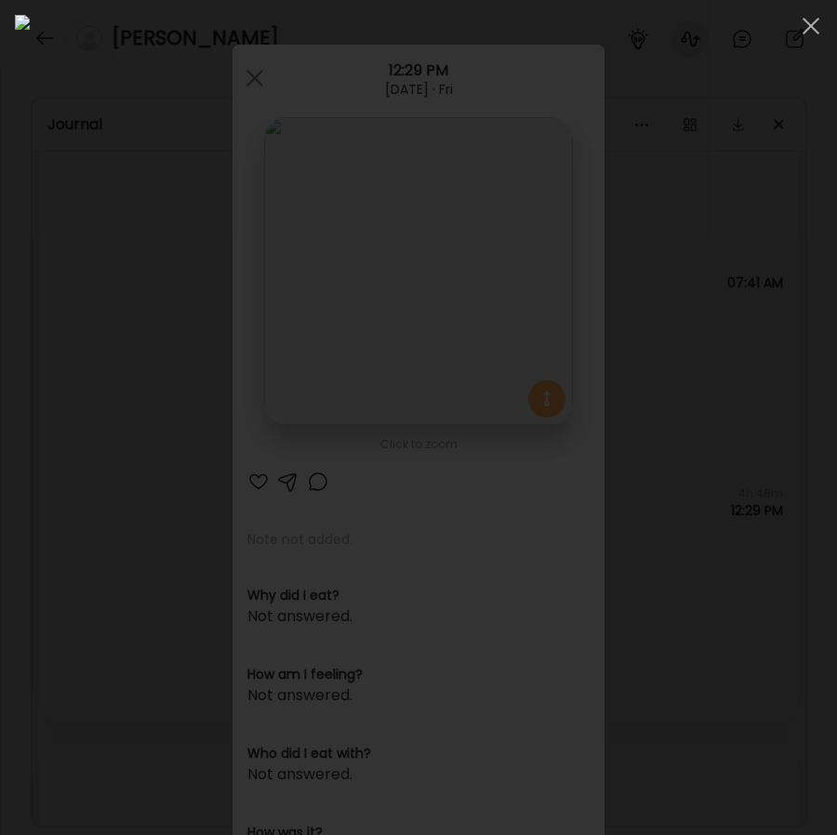
click at [4, 159] on div at bounding box center [418, 417] width 837 height 835
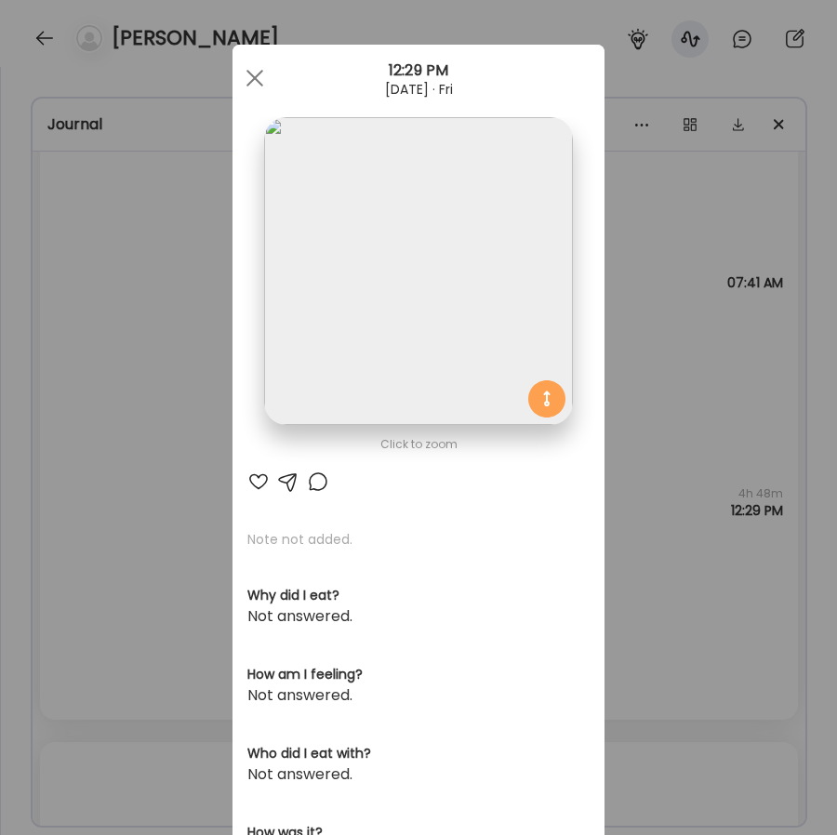
click at [63, 318] on div "Ate Coach Dashboard Wahoo! It’s official Take a moment to set up your Coach Pro…" at bounding box center [418, 417] width 837 height 835
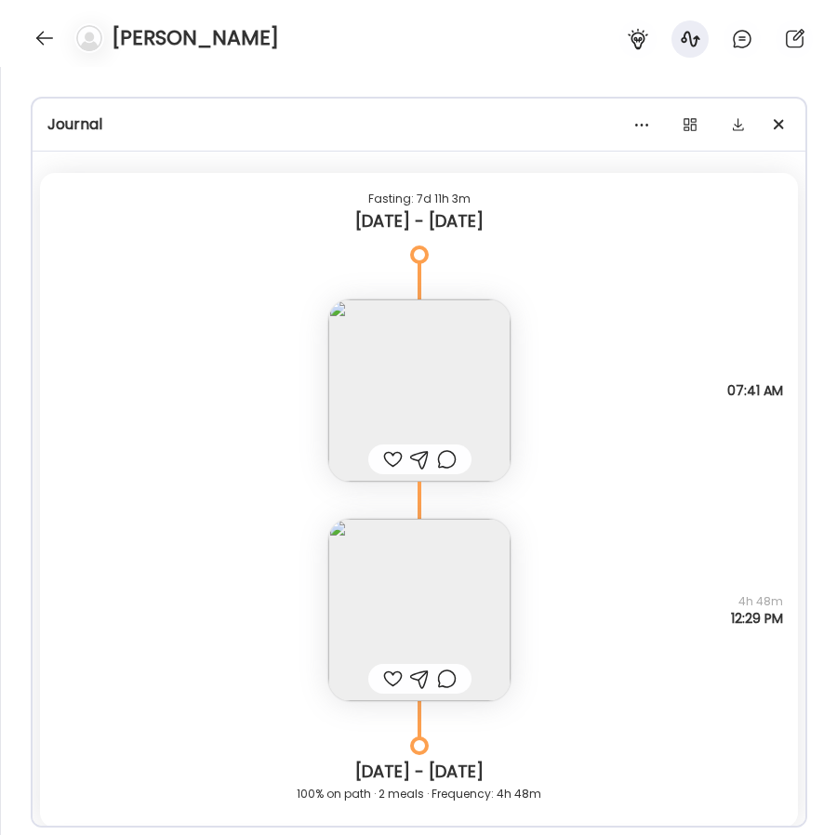
scroll to position [640, 0]
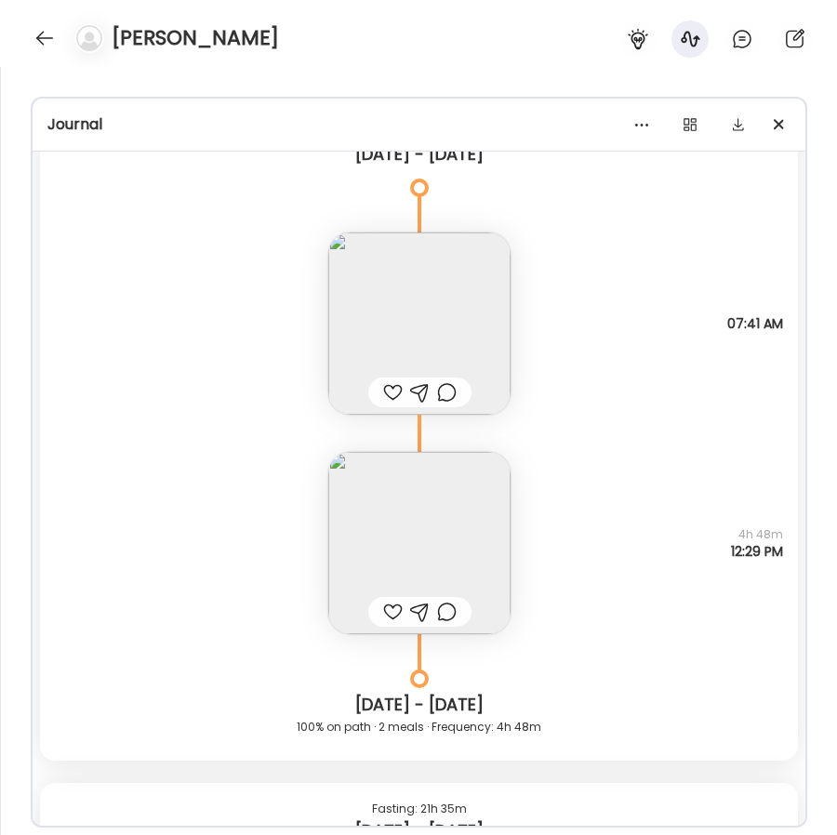
click at [421, 521] on img at bounding box center [419, 543] width 182 height 182
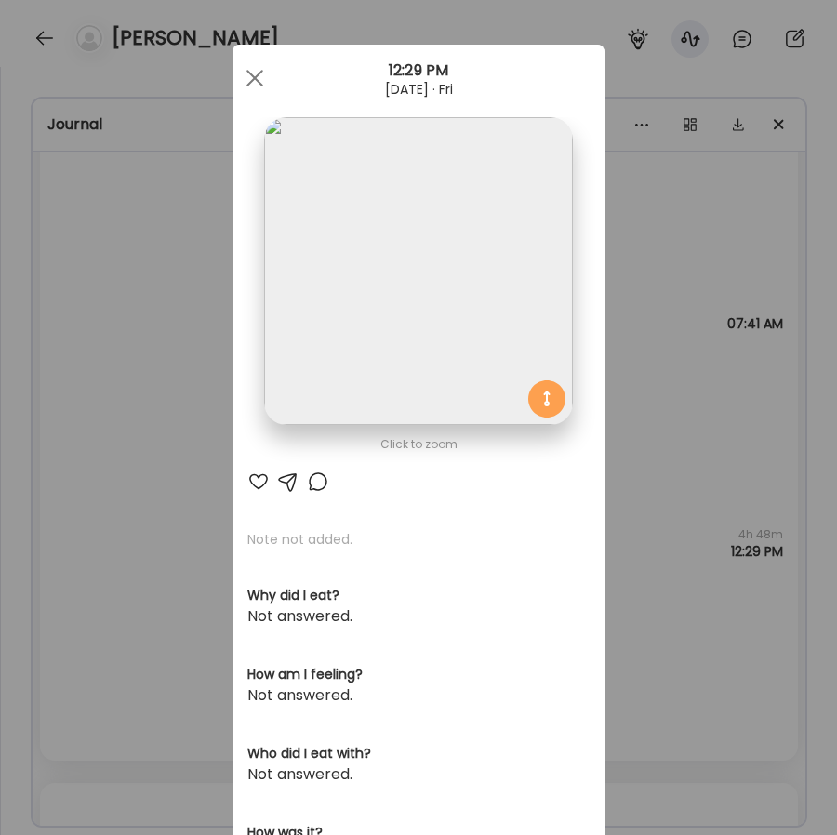
click at [464, 252] on img at bounding box center [418, 271] width 308 height 308
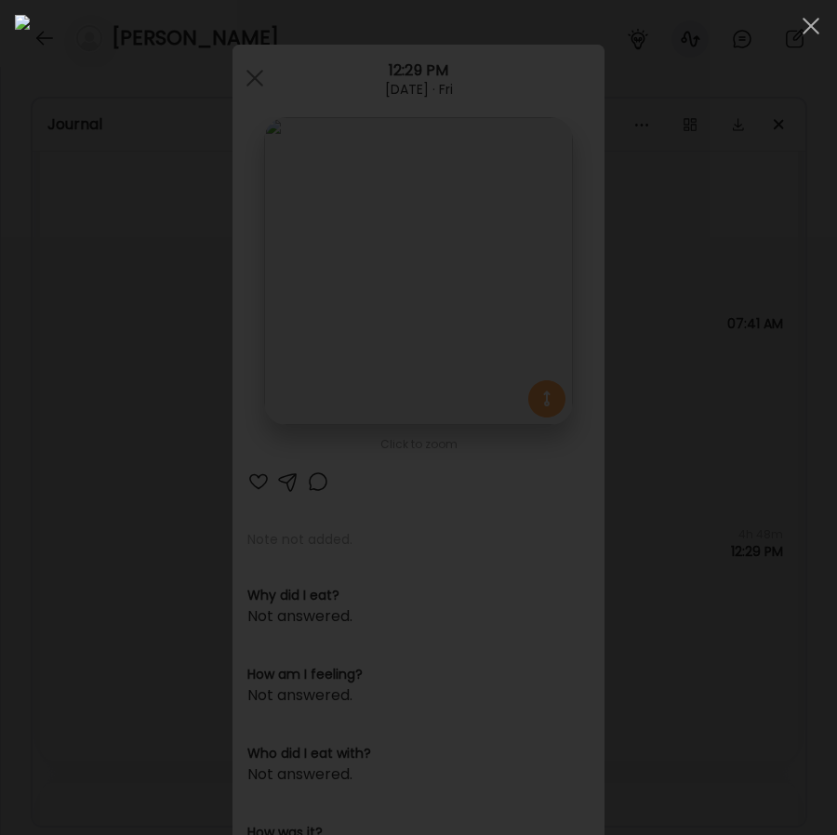
click at [10, 236] on div at bounding box center [418, 417] width 837 height 835
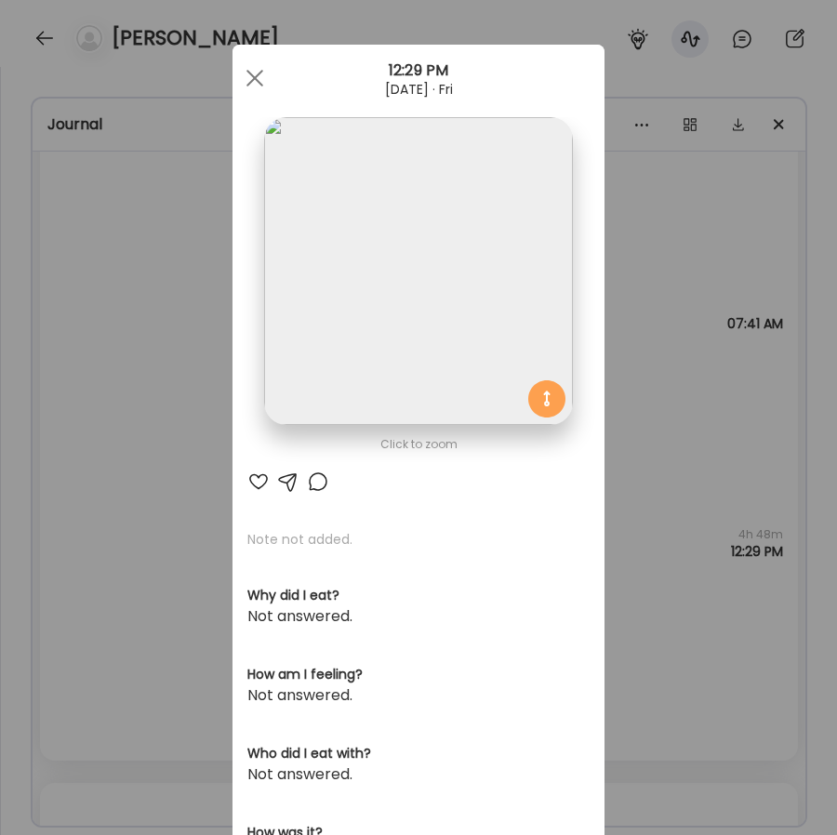
click at [161, 312] on div "Ate Coach Dashboard Wahoo! It’s official Take a moment to set up your Coach Pro…" at bounding box center [418, 417] width 837 height 835
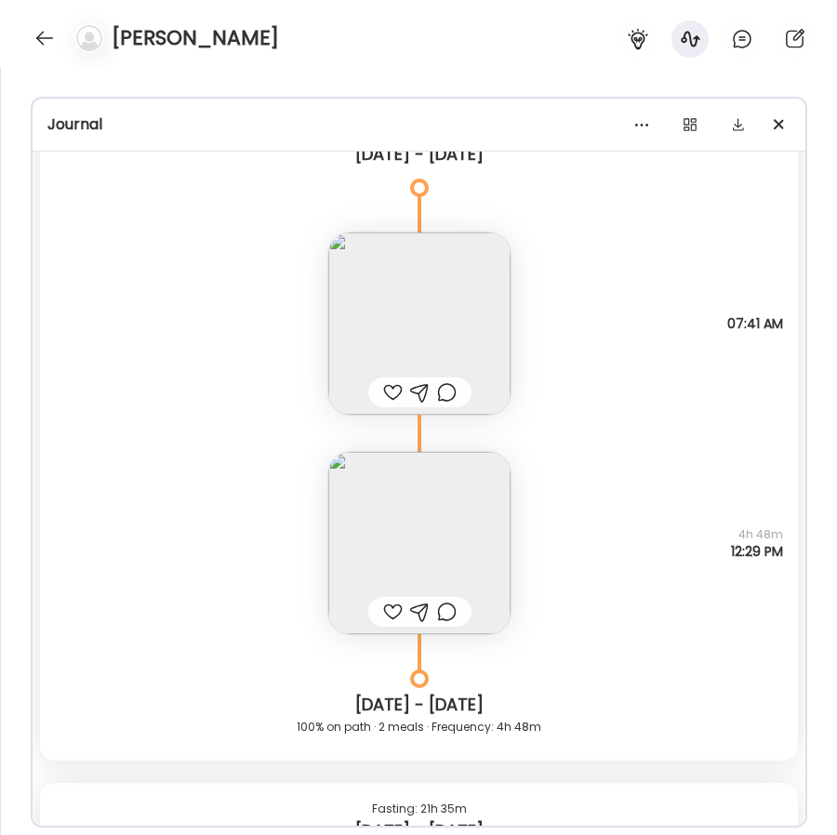
click at [415, 307] on img at bounding box center [419, 323] width 182 height 182
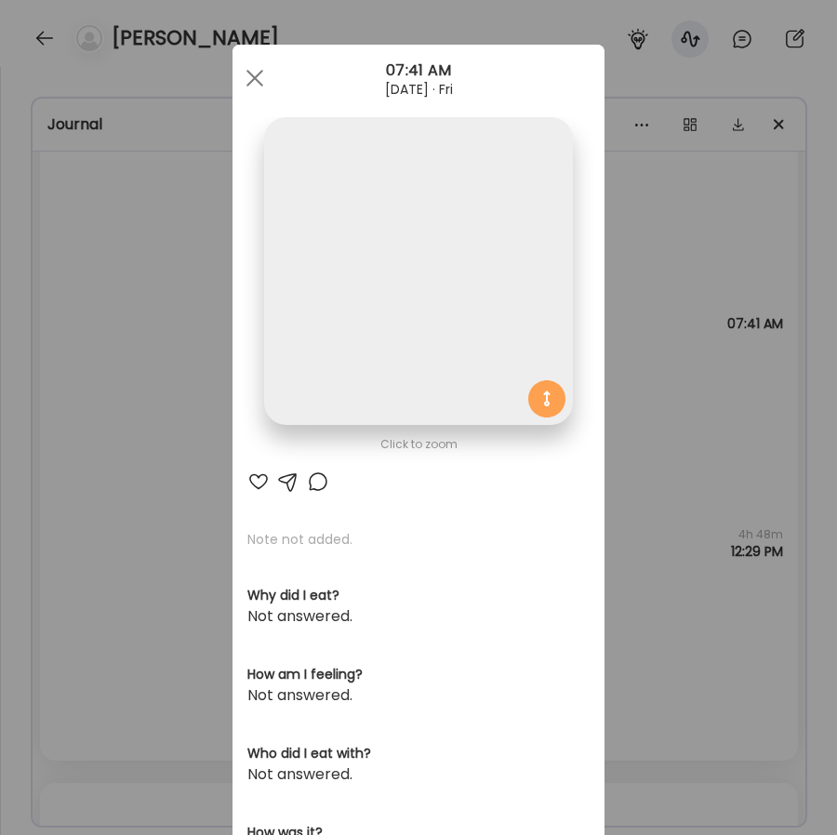
click at [337, 239] on img at bounding box center [418, 271] width 308 height 308
